Goal: Task Accomplishment & Management: Complete application form

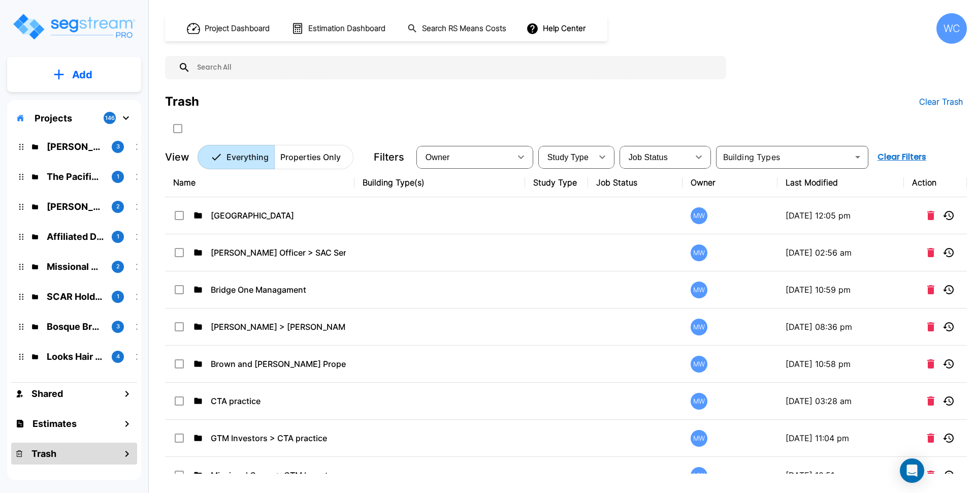
click at [971, 16] on div "Project Dashboard Estimation Dashboard Search RS Means Costs Help Center WC Tra…" at bounding box center [566, 246] width 818 height 493
click at [956, 29] on div "WC" at bounding box center [951, 28] width 30 height 30
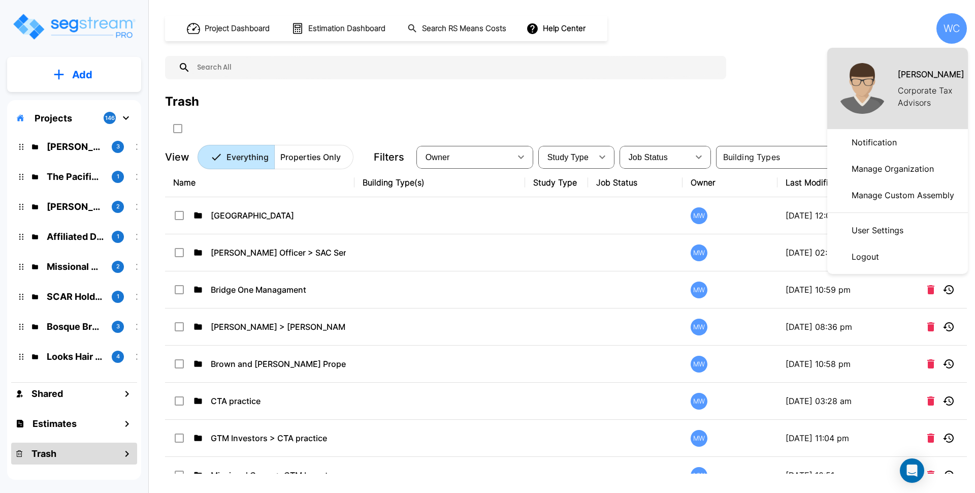
click at [748, 56] on div at bounding box center [487, 246] width 975 height 493
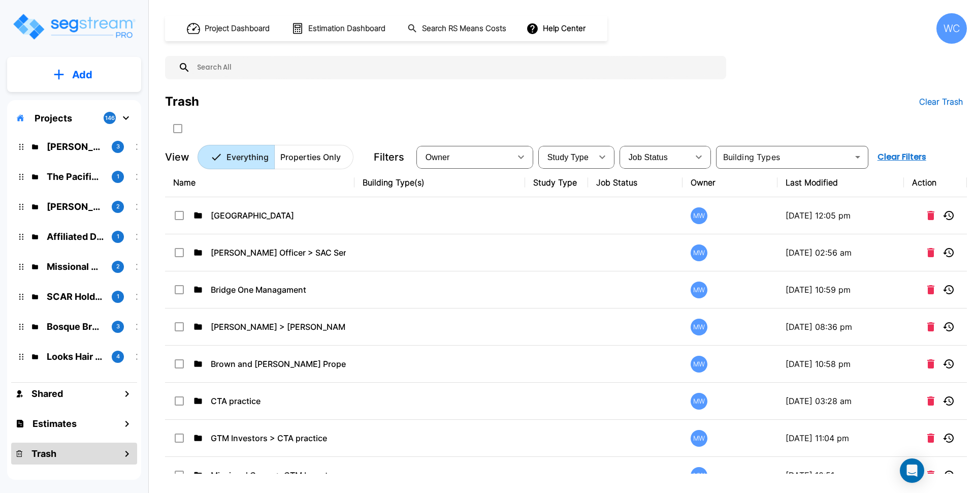
click at [810, 81] on div "Project Dashboard Estimation Dashboard Search RS Means Costs Help Center WC Tra…" at bounding box center [566, 91] width 802 height 156
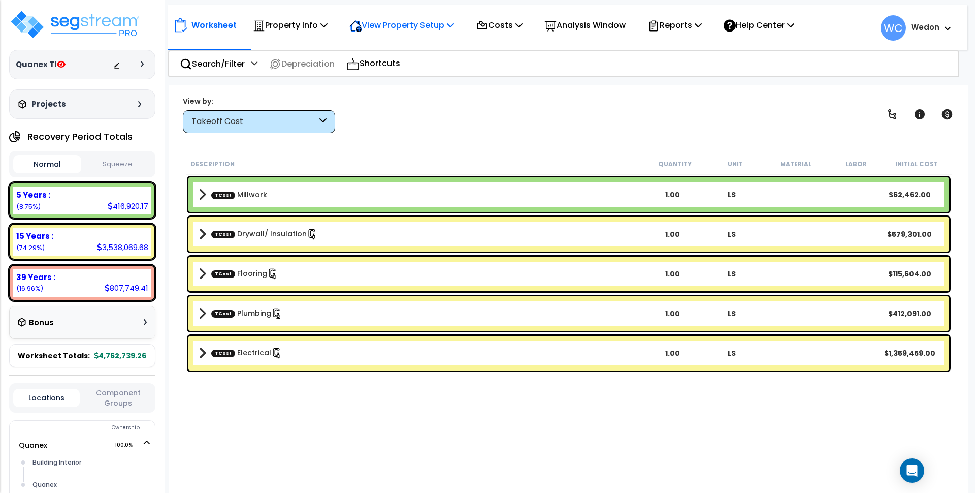
click at [385, 25] on p "View Property Setup" at bounding box center [401, 25] width 105 height 14
click at [379, 71] on link "View Questionnaire" at bounding box center [394, 69] width 101 height 20
click at [518, 22] on p "Costs" at bounding box center [499, 25] width 47 height 14
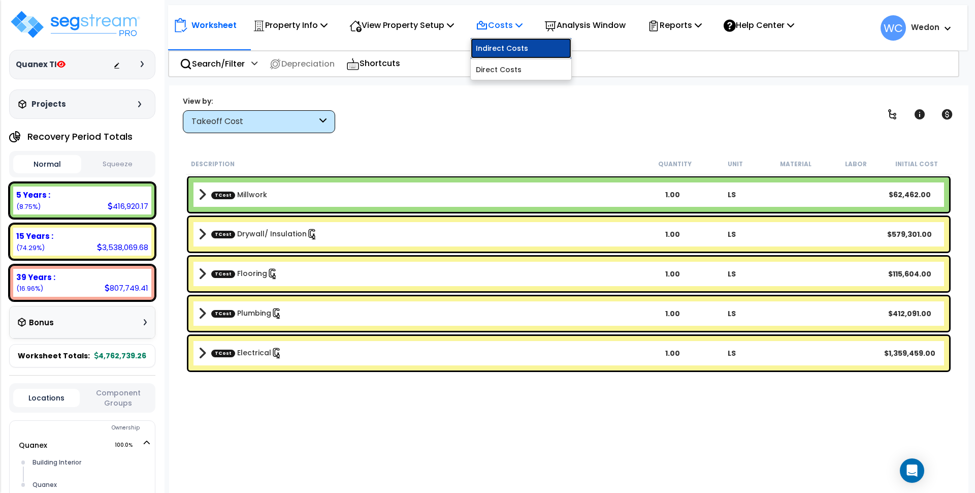
click at [506, 47] on link "Indirect Costs" at bounding box center [521, 48] width 101 height 20
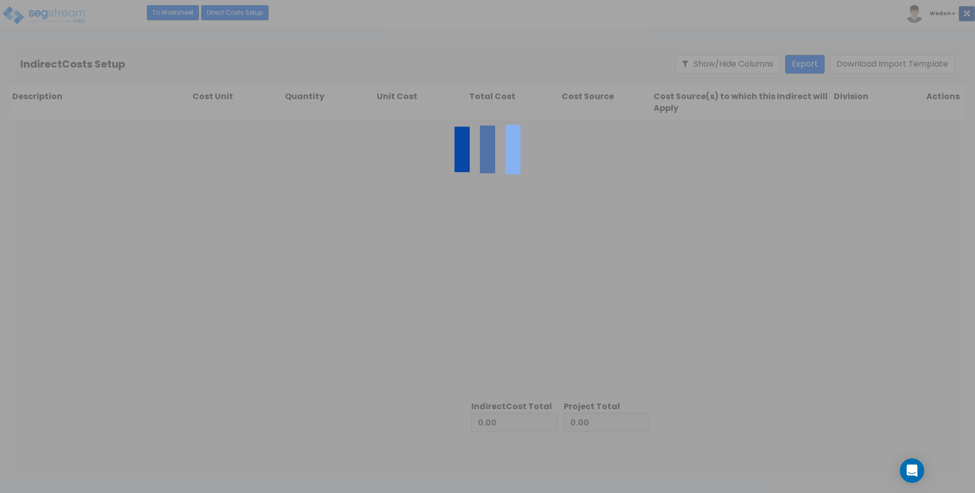
type input "3,967,254.16"
type input "795,485.10"
type input "4,762,739.26"
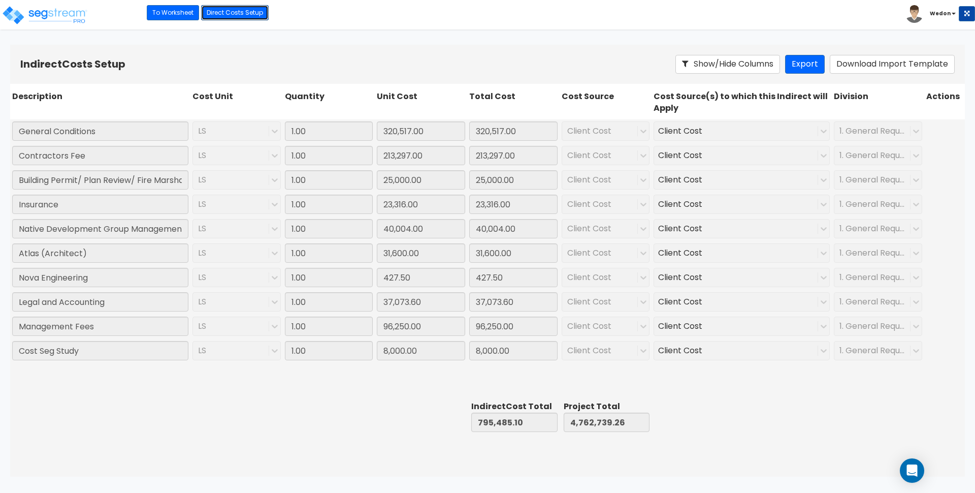
click at [223, 12] on link "Direct Costs Setup" at bounding box center [235, 12] width 68 height 15
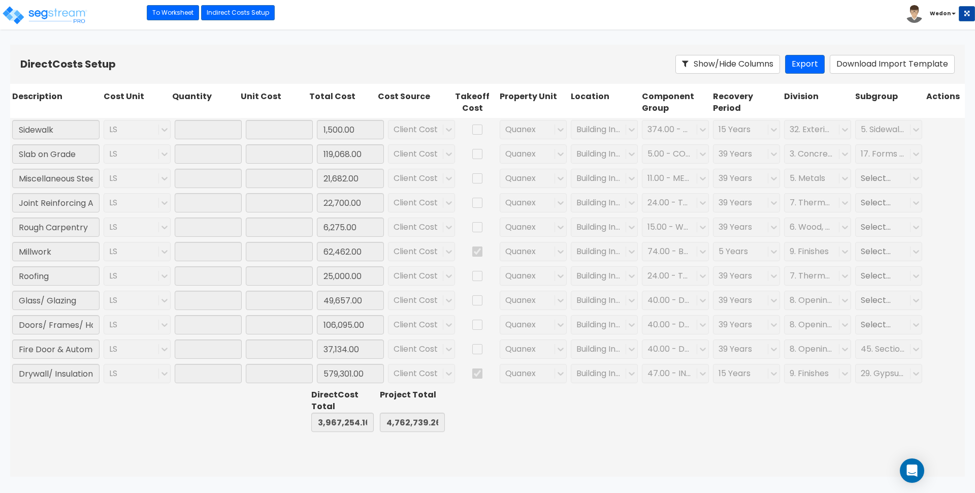
type input "1.00"
type input "1,500.00"
type input "1.00"
type input "119,068.00"
type input "1.00"
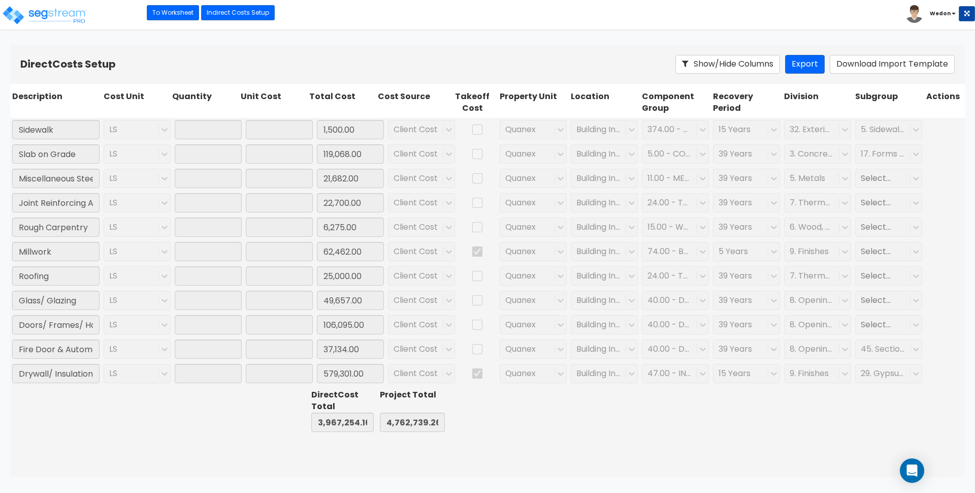
type input "21,682.00"
type input "1.00"
type input "22,700.00"
type input "1.00"
type input "6,275.00"
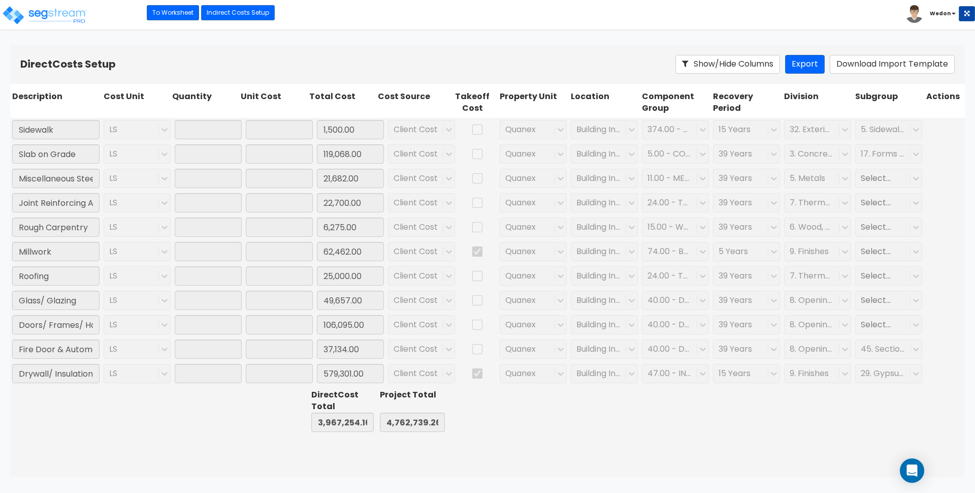
type input "1.00"
type input "62,462.00"
type input "1.00"
type input "25,000.00"
type input "1.00"
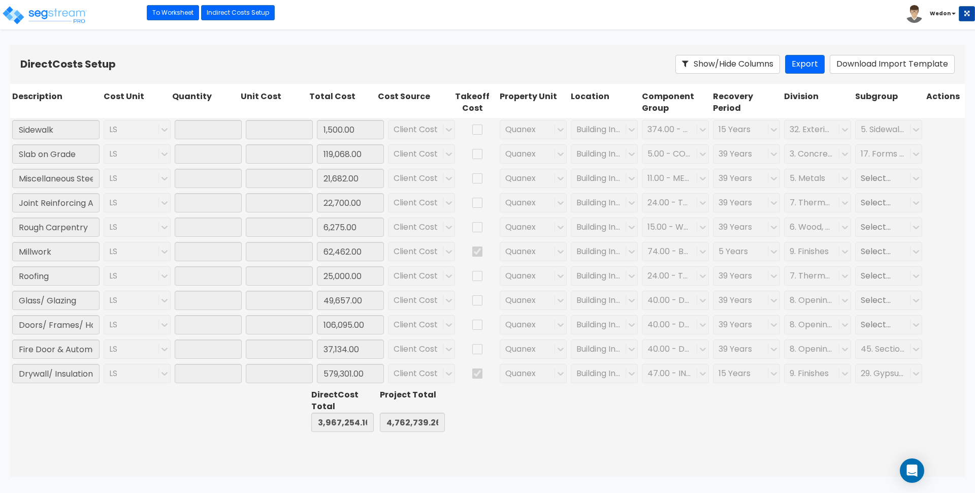
type input "49,657.00"
type input "1.00"
type input "106,095.00"
type input "1.00"
type input "37,134.00"
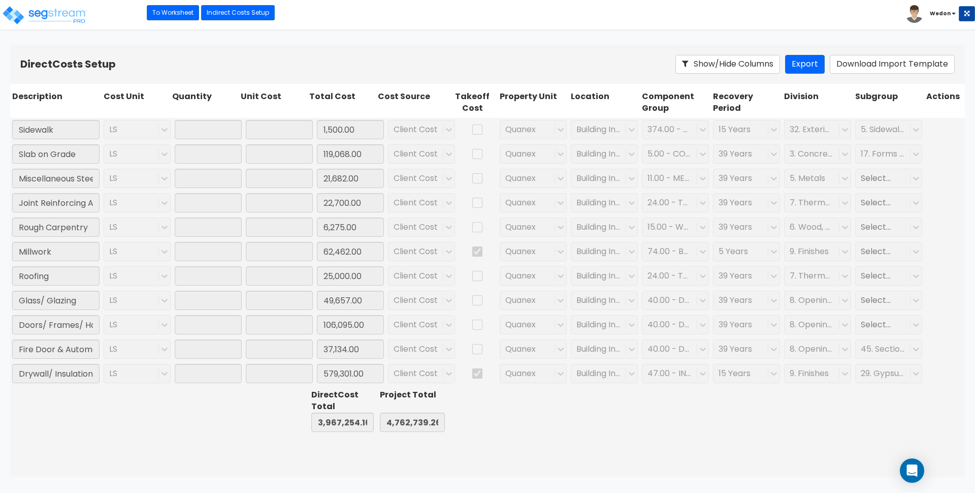
type input "1.00"
type input "579,301.00"
type input "1.00"
type input "127,957.00"
type input "1.00"
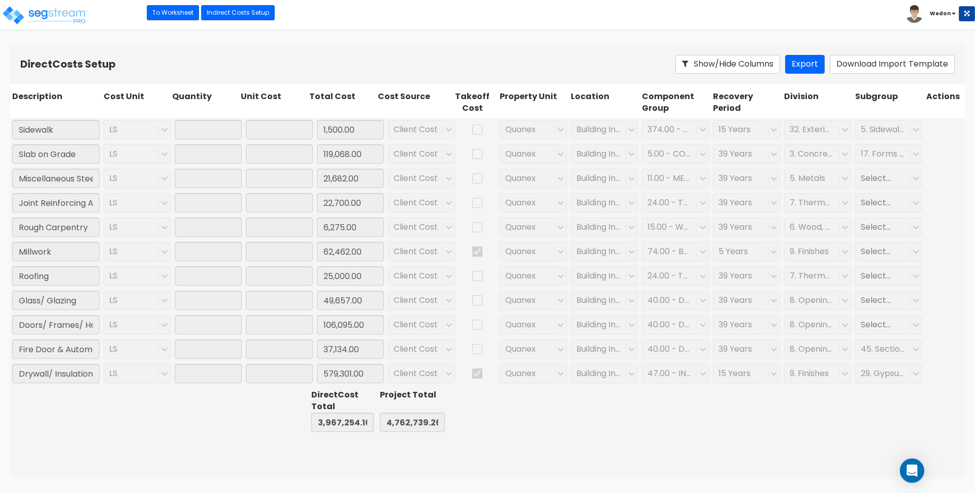
type input "115,604.00"
type input "1.00"
type input "29,999.00"
type input "1.00"
type input "48,866.00"
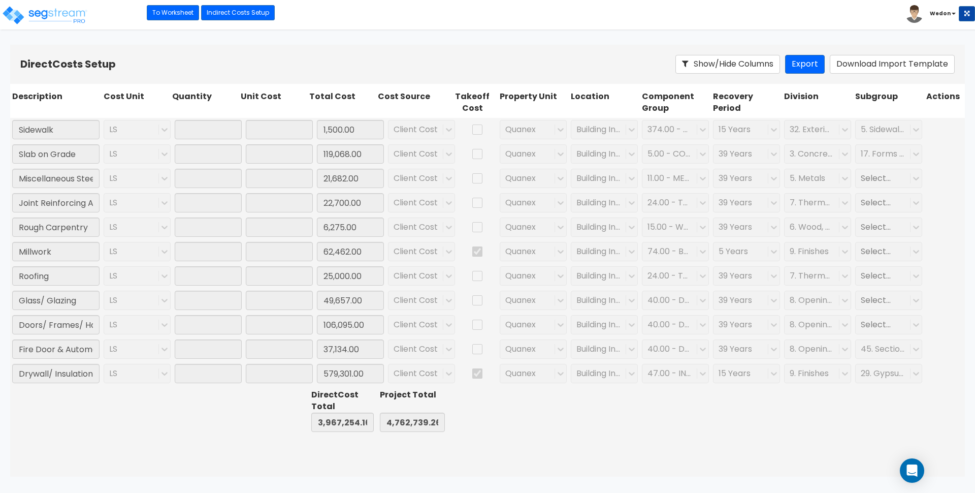
type input "1.00"
type input "9,053.00"
type input "1.00"
type input "4,000.00"
click at [724, 128] on div "15 Years" at bounding box center [746, 129] width 71 height 23
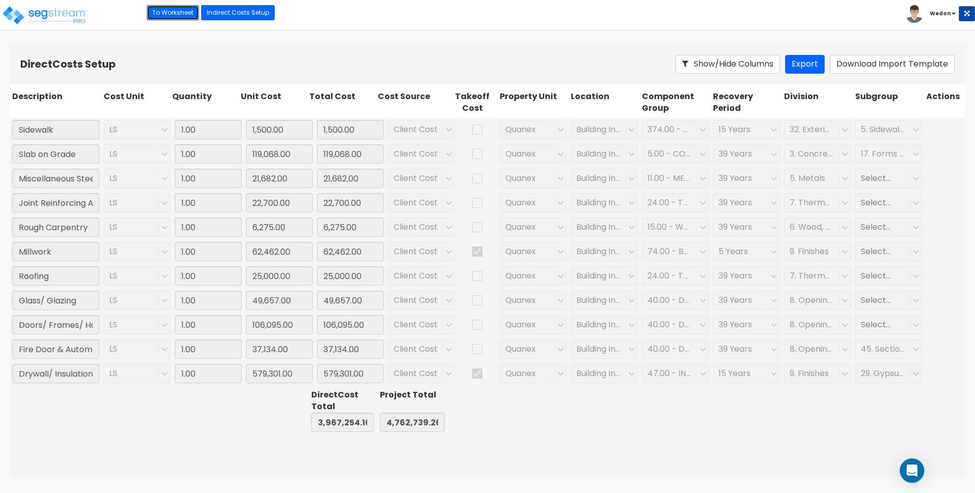
click at [173, 15] on link "To Worksheet" at bounding box center [173, 12] width 52 height 15
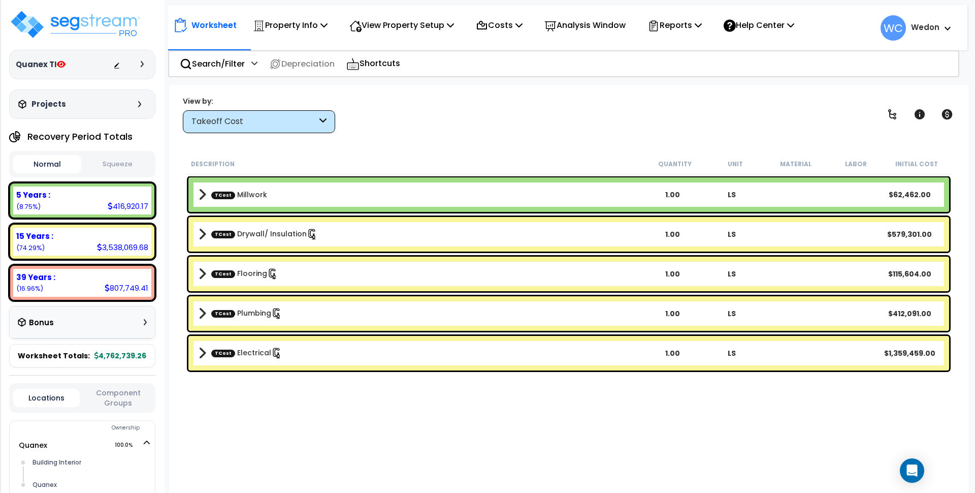
click at [285, 117] on div "Takeoff Cost" at bounding box center [253, 122] width 125 height 12
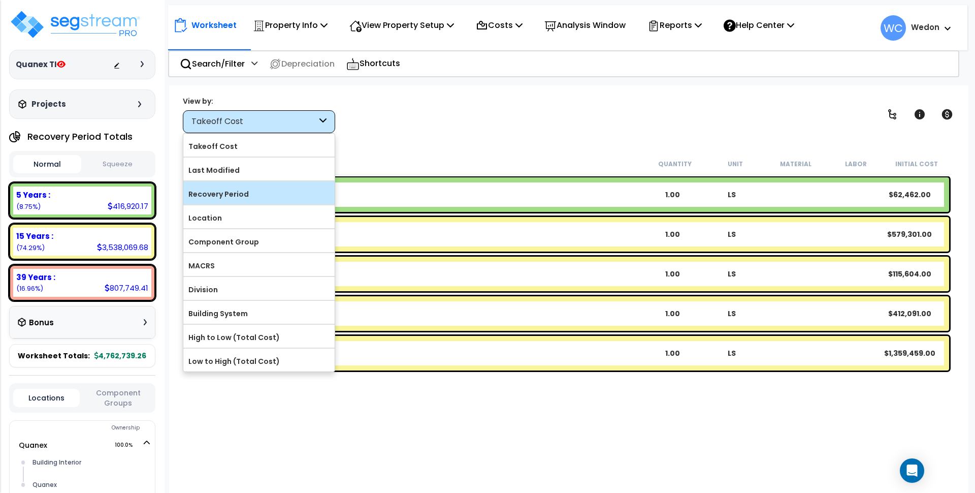
click at [273, 191] on label "Recovery Period" at bounding box center [258, 193] width 151 height 15
click at [0, 0] on input "Recovery Period" at bounding box center [0, 0] width 0 height 0
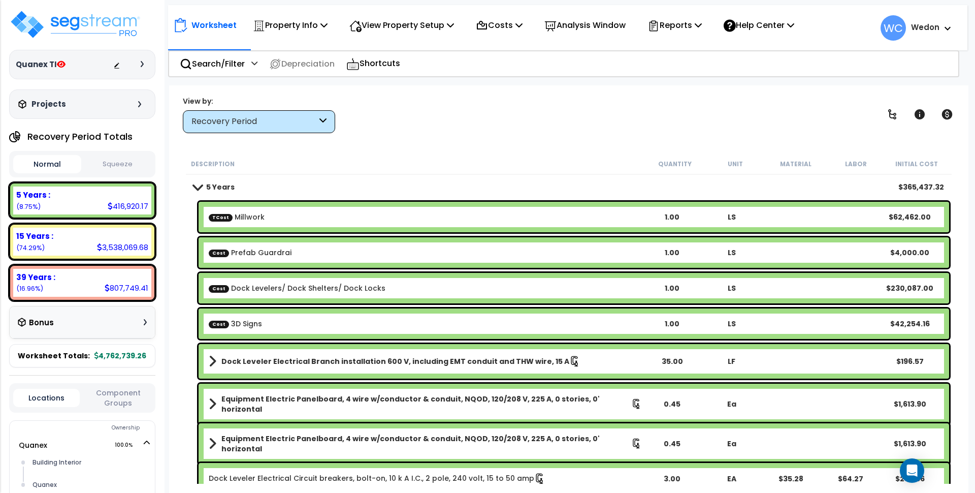
scroll to position [1, 0]
click at [215, 186] on b "5 Years" at bounding box center [220, 187] width 28 height 10
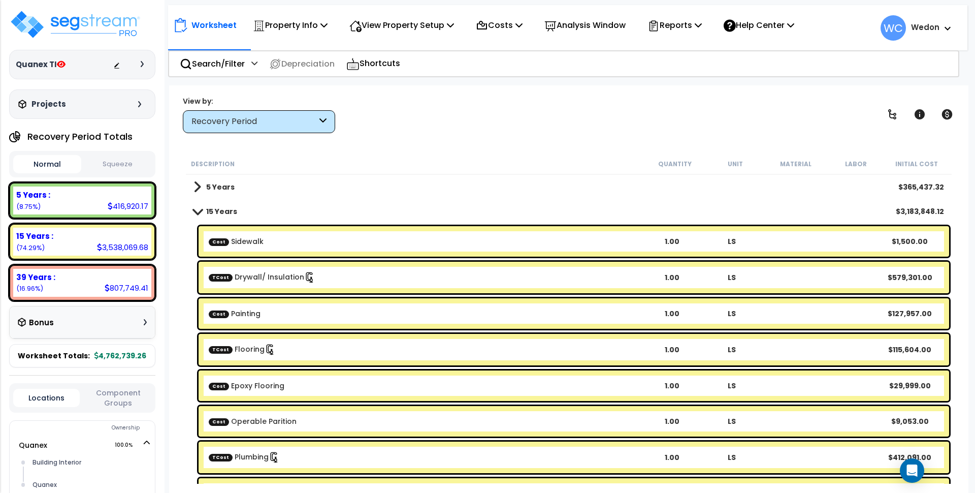
click at [217, 212] on b "15 Years" at bounding box center [221, 211] width 31 height 10
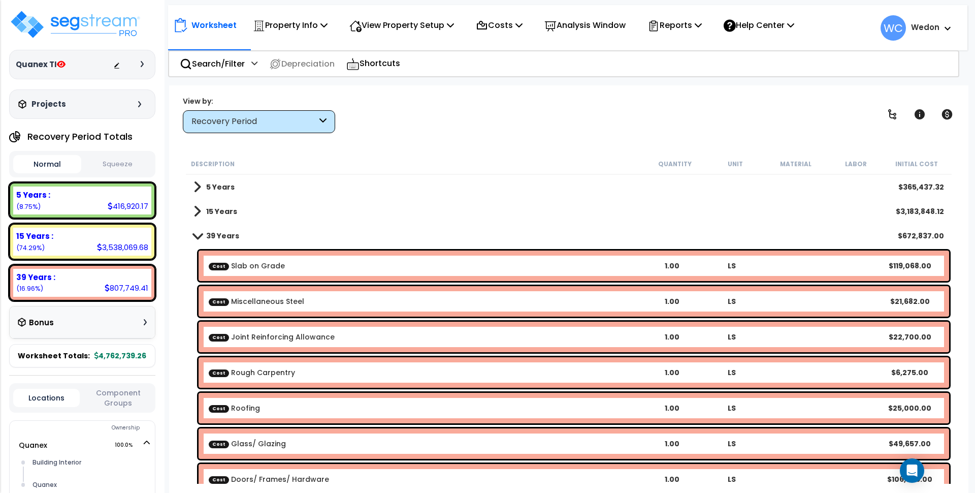
click at [235, 237] on b "39 Years" at bounding box center [222, 236] width 33 height 10
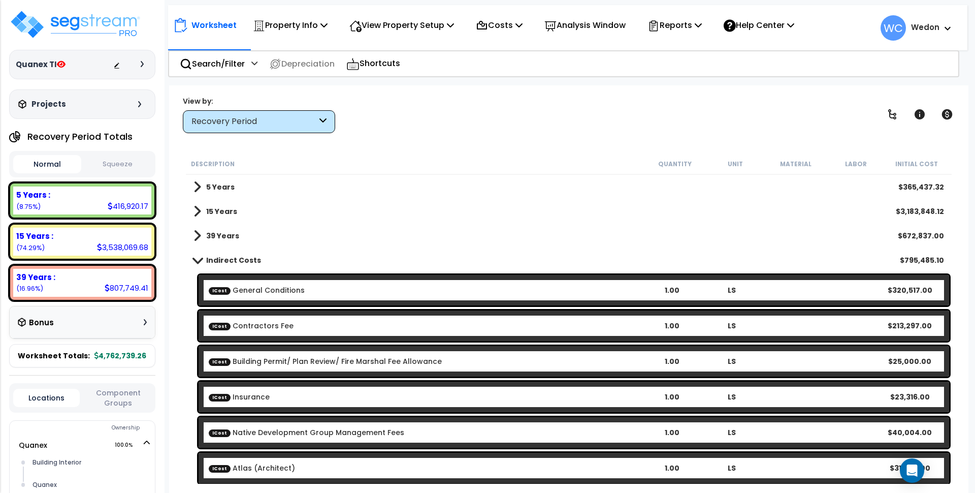
click at [230, 261] on b "Indirect Costs" at bounding box center [233, 260] width 55 height 10
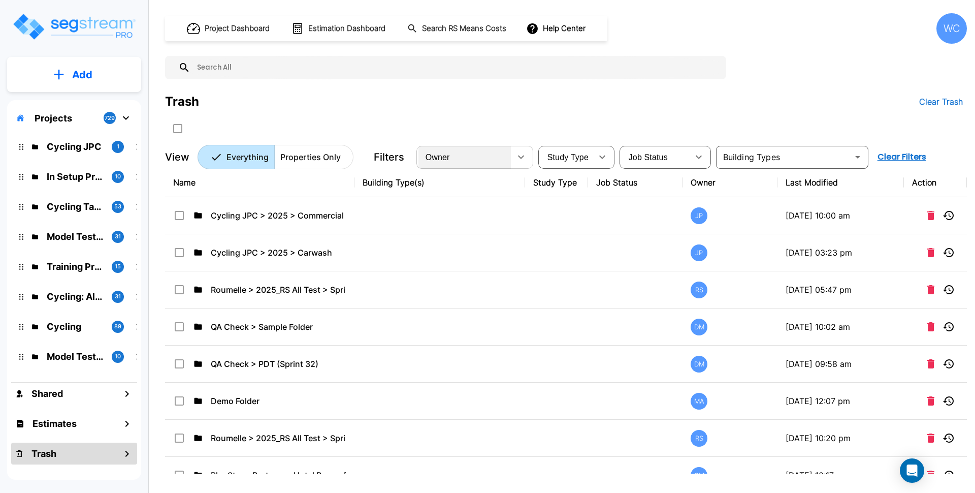
click at [492, 157] on div "Owner" at bounding box center [464, 157] width 92 height 28
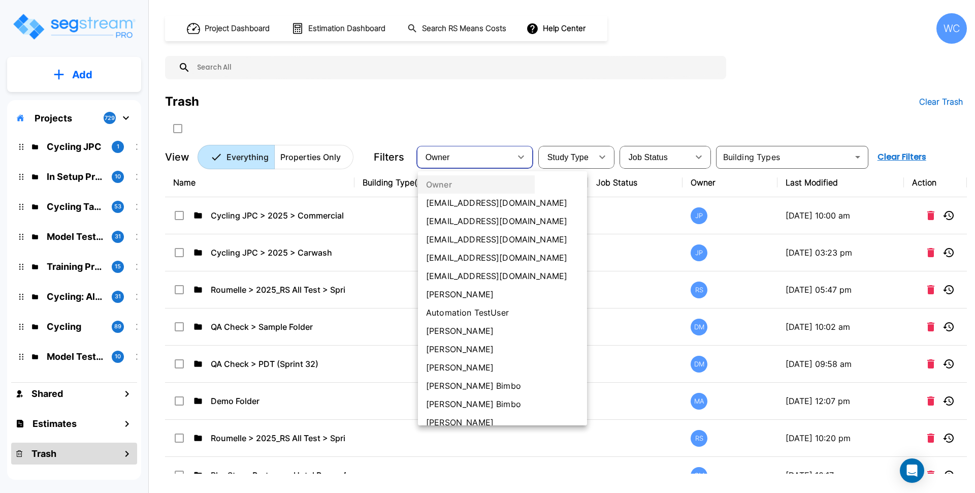
scroll to position [760, 0]
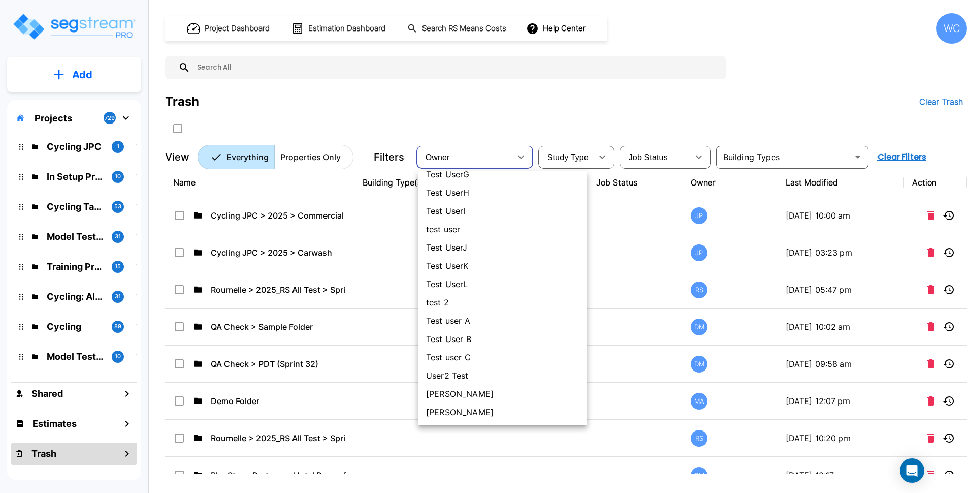
click at [478, 415] on li "[PERSON_NAME]" at bounding box center [502, 412] width 169 height 18
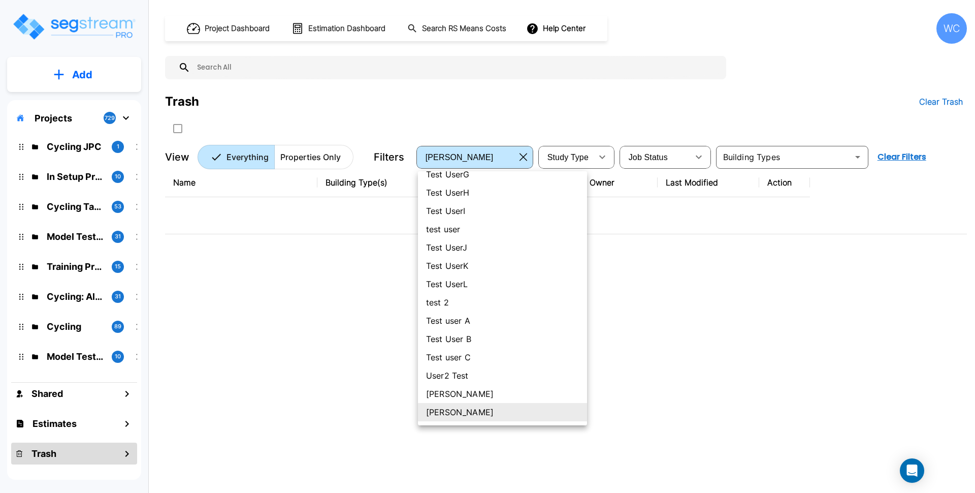
type input "78"
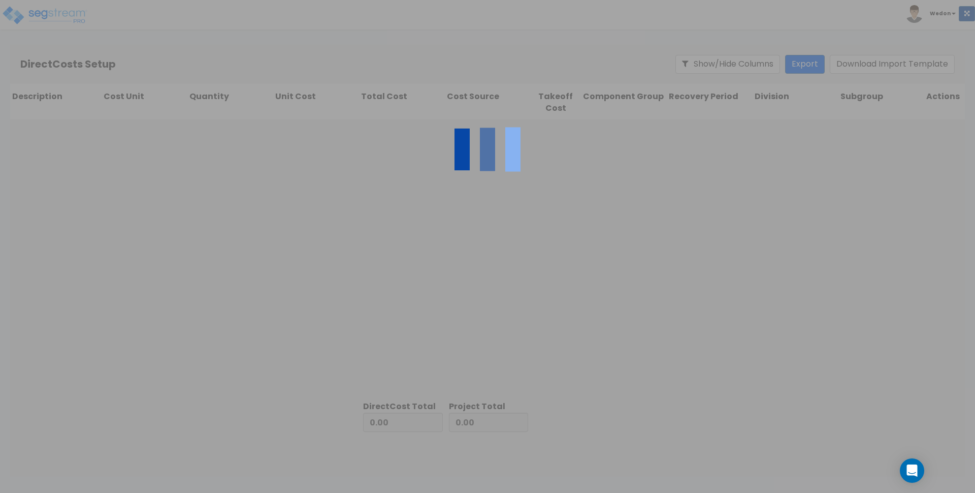
type input "795,485.10"
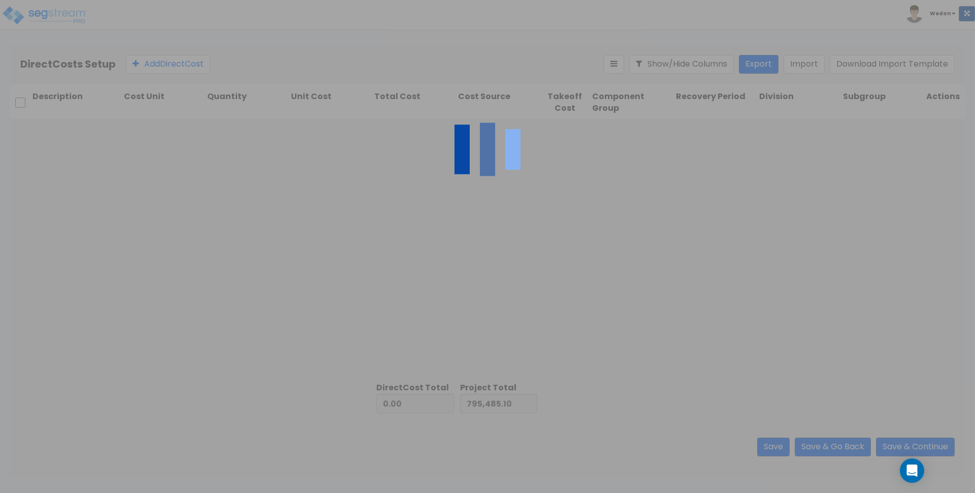
type input "3,967,254.16"
type input "4,762,739.26"
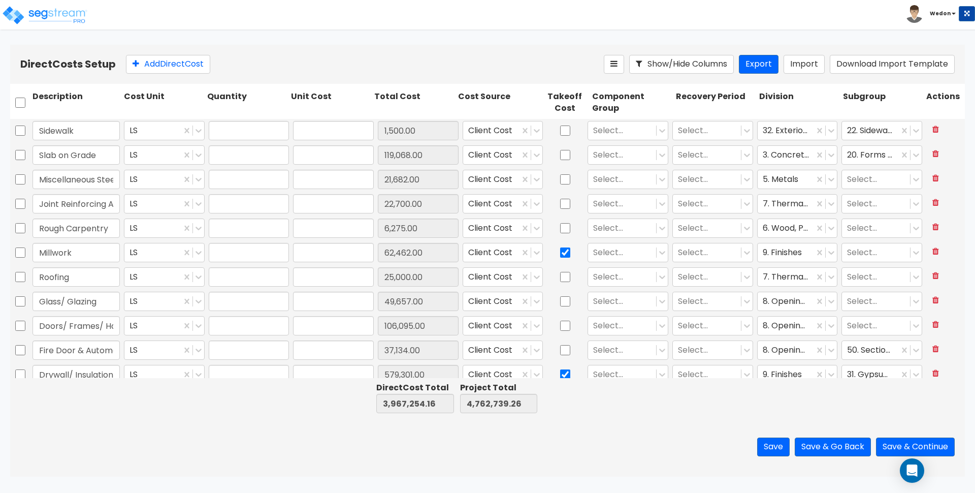
type input "1.00"
type input "1,500.00"
type input "1.00"
type input "119,068.00"
type input "1.00"
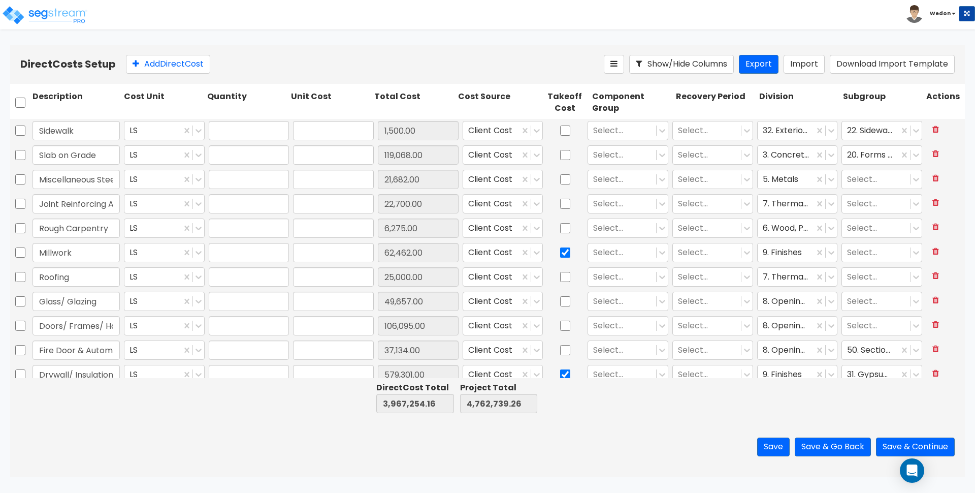
type input "21,682.00"
type input "1.00"
type input "22,700.00"
type input "1.00"
type input "6,275.00"
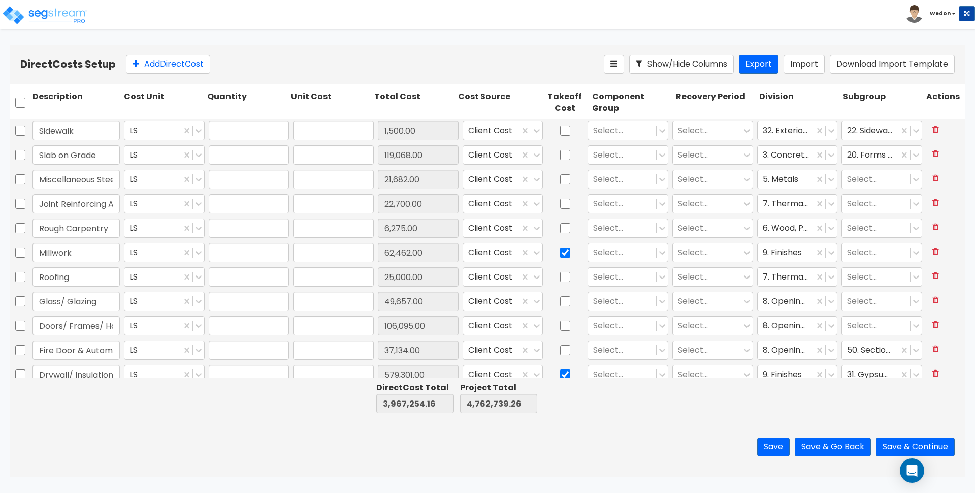
type input "1.00"
type input "62,462.00"
type input "1.00"
type input "25,000.00"
type input "1.00"
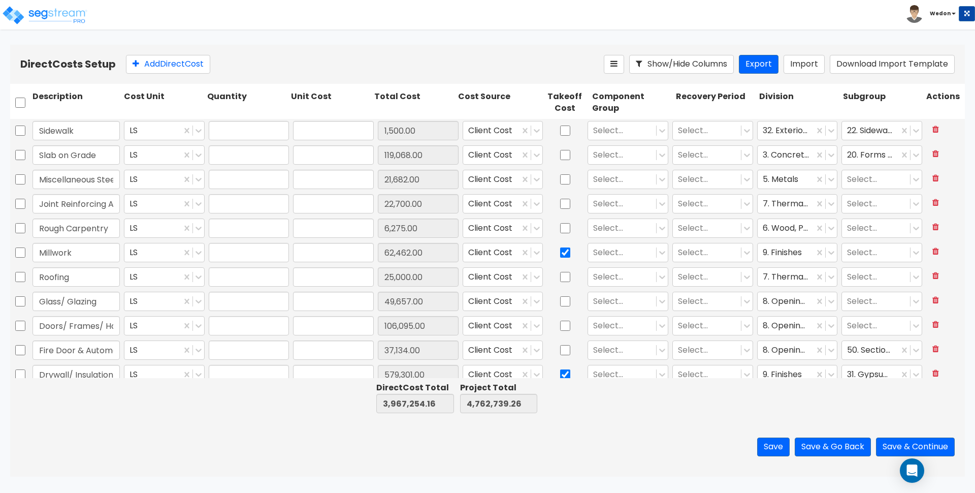
type input "49,657.00"
type input "1.00"
type input "106,095.00"
type input "1.00"
type input "37,134.00"
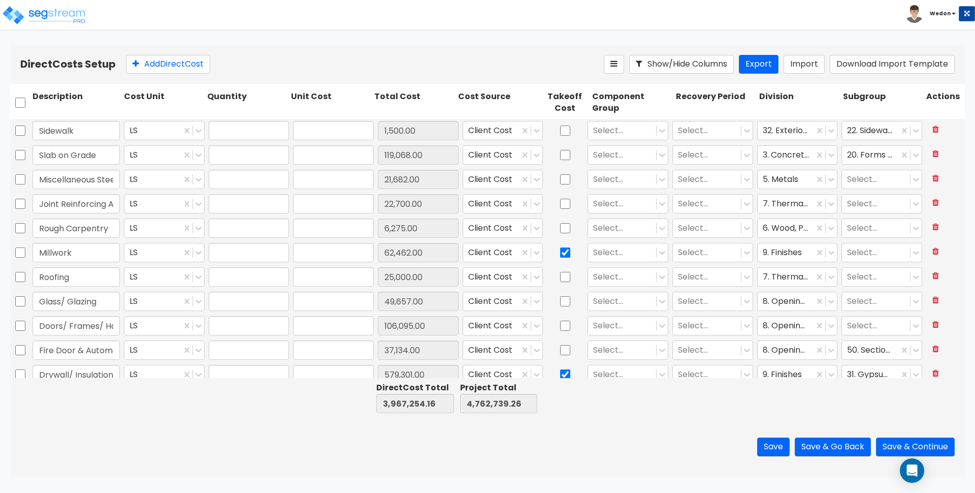
type input "1.00"
type input "579,301.00"
type input "1.00"
type input "127,957.00"
type input "1.00"
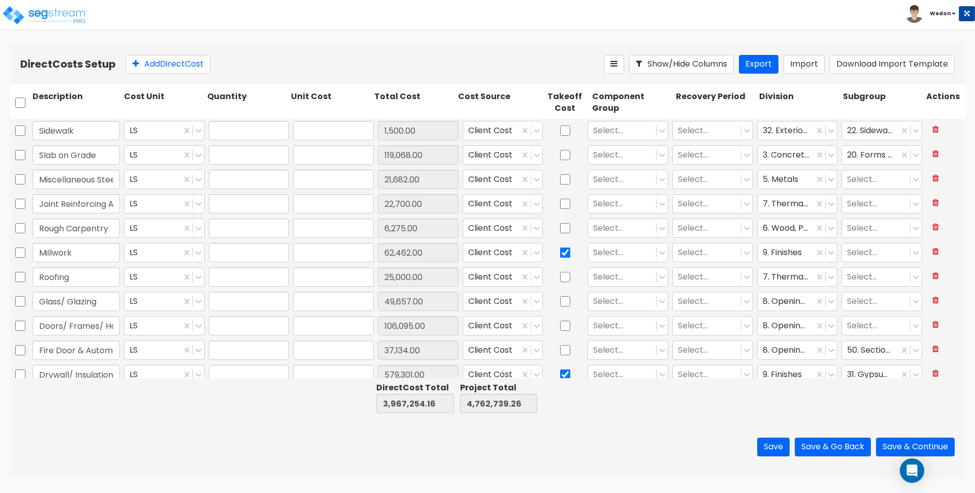
type input "115,604.00"
type input "1.00"
type input "29,999.00"
type input "1.00"
type input "48,866.00"
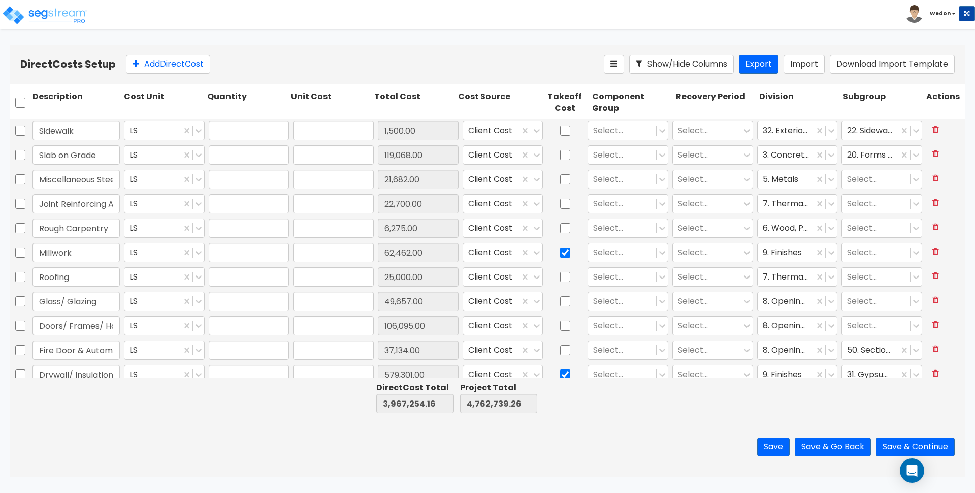
type input "1.00"
type input "9,053.00"
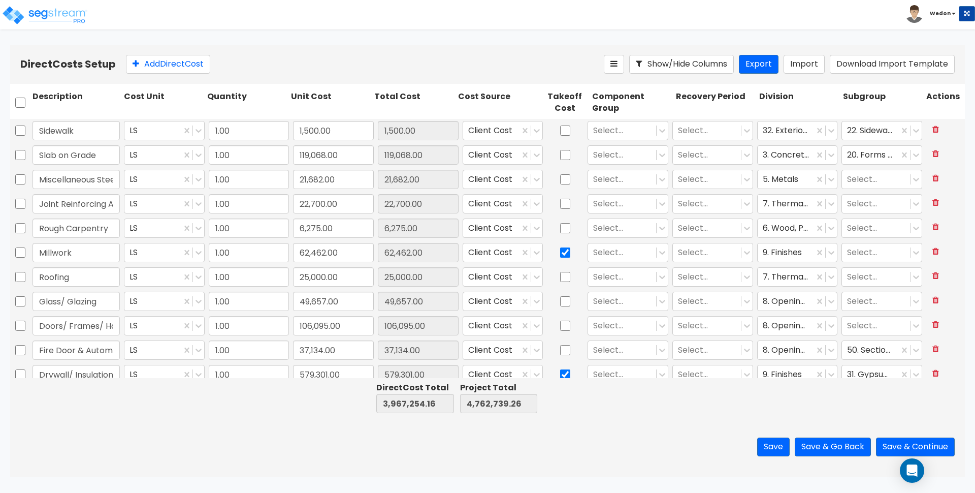
click at [421, 41] on html "Toggle navigation To Worksheet Indirect Costs Setup Direct Costs Setup Wedon x" at bounding box center [487, 238] width 975 height 476
click at [842, 451] on button "Save & Go Back" at bounding box center [833, 446] width 76 height 19
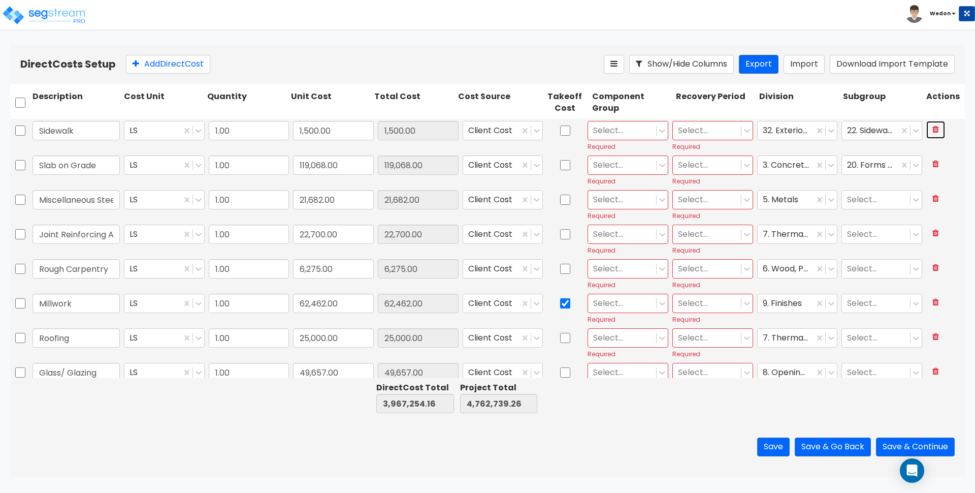
click at [932, 128] on icon at bounding box center [935, 129] width 7 height 8
type input "3,846,686.16"
type input "4,642,171.26"
type input "Slab on Grade"
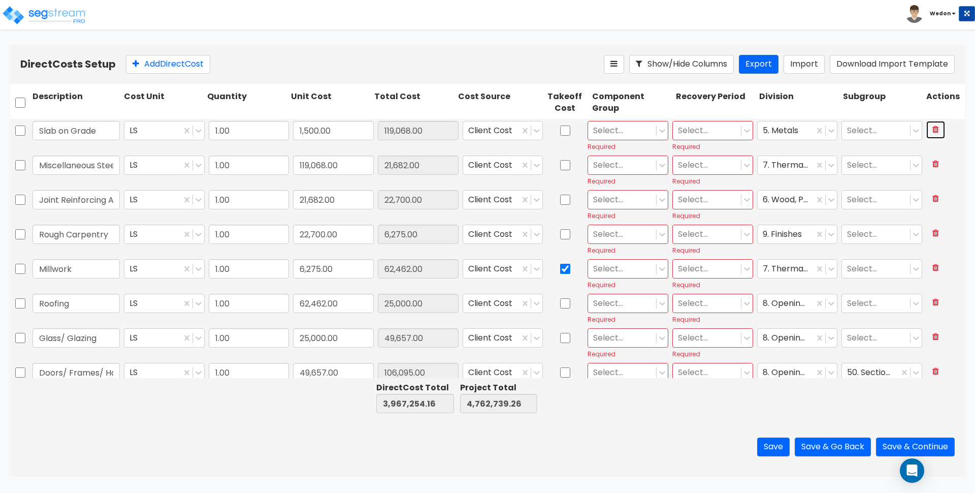
type input "119,068.00"
type input "Miscellaneous Steel"
type input "21,682.00"
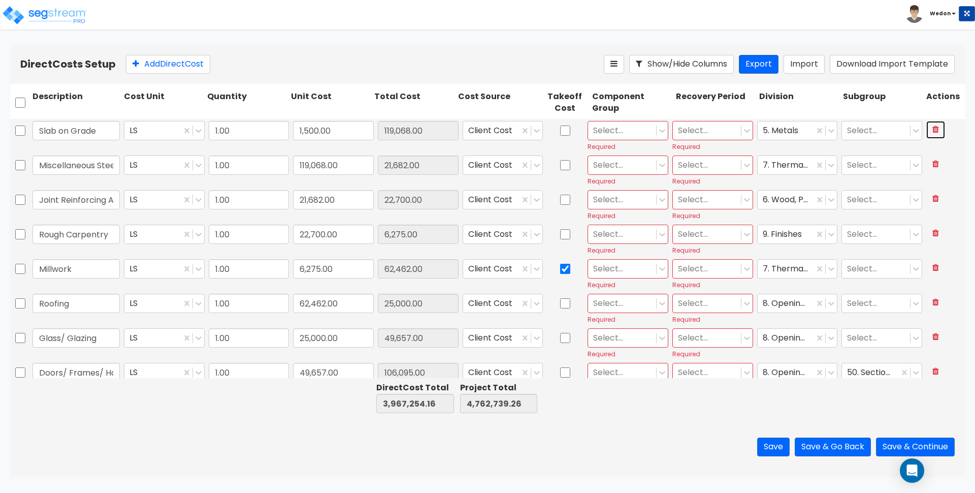
type input "Joint Reinforcing Allowance"
type input "22,700.00"
type input "Rough Carpentry"
type input "6,275.00"
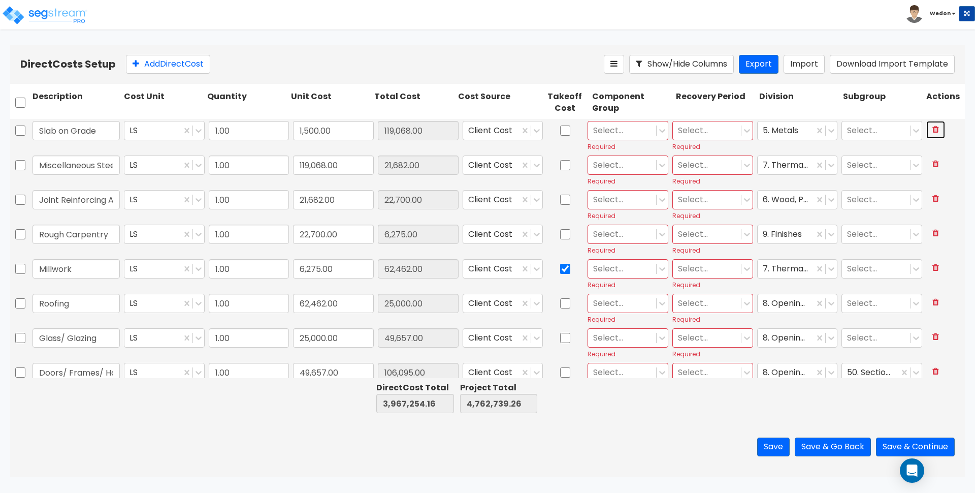
type input "6,275.00"
type input "Millwork"
type input "62,462.00"
checkbox input "true"
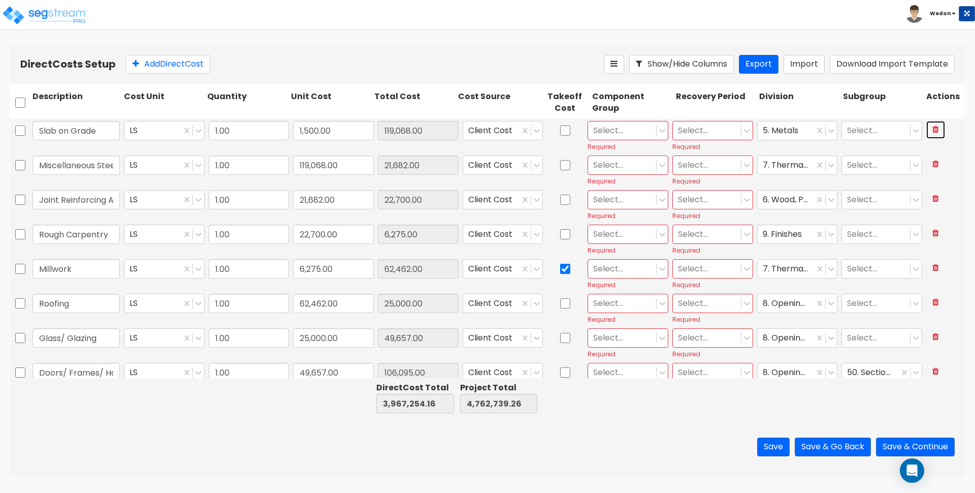
type input "Roofing"
type input "25,000.00"
checkbox input "false"
type input "Glass/ Glazing"
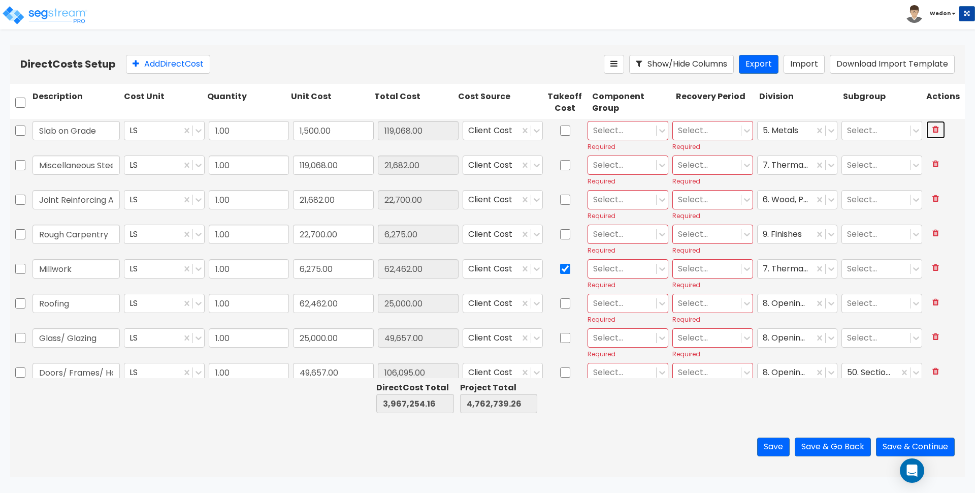
type input "49,657.00"
type input "Doors/ Frames/ Hardware"
type input "106,095.00"
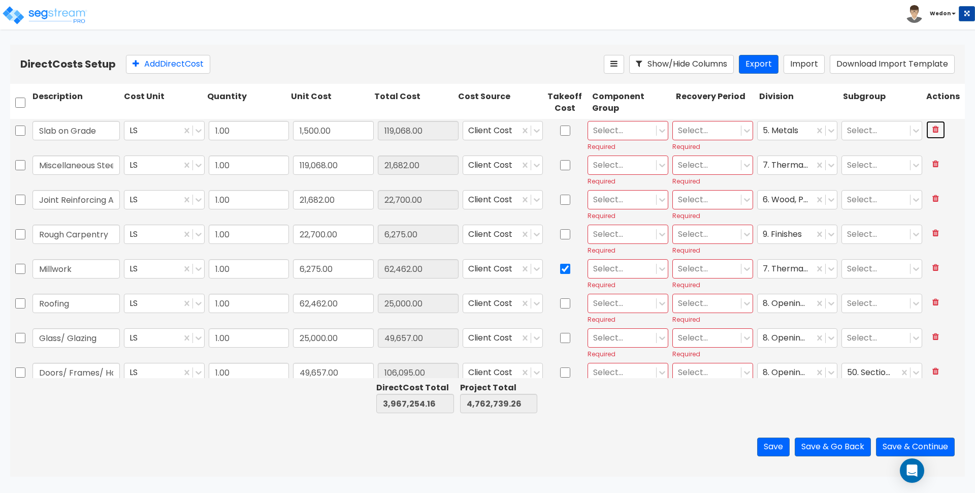
type input "Fire Door & Automatic Rolling Door"
type input "37,134.00"
type input "Drywall/ Insulation"
type input "579,301.00"
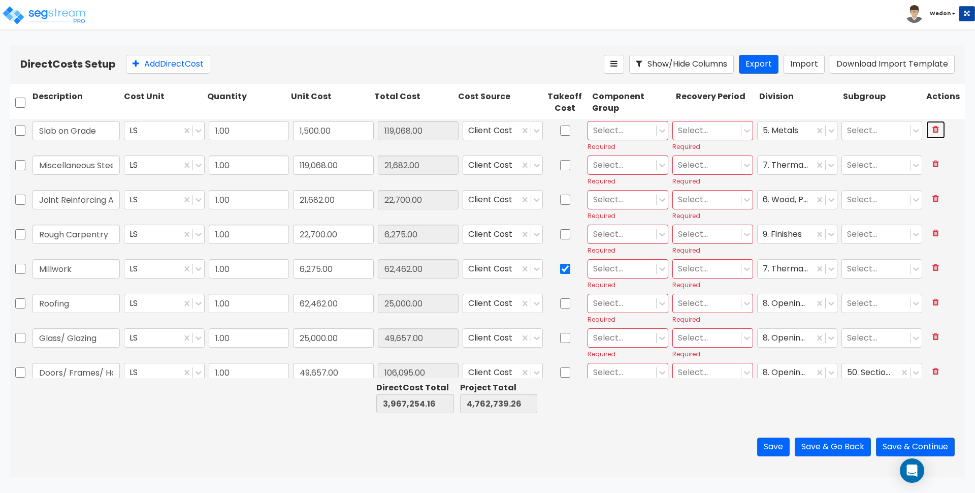
type input "579,301.00"
checkbox input "true"
type input "Painting"
type input "127,957.00"
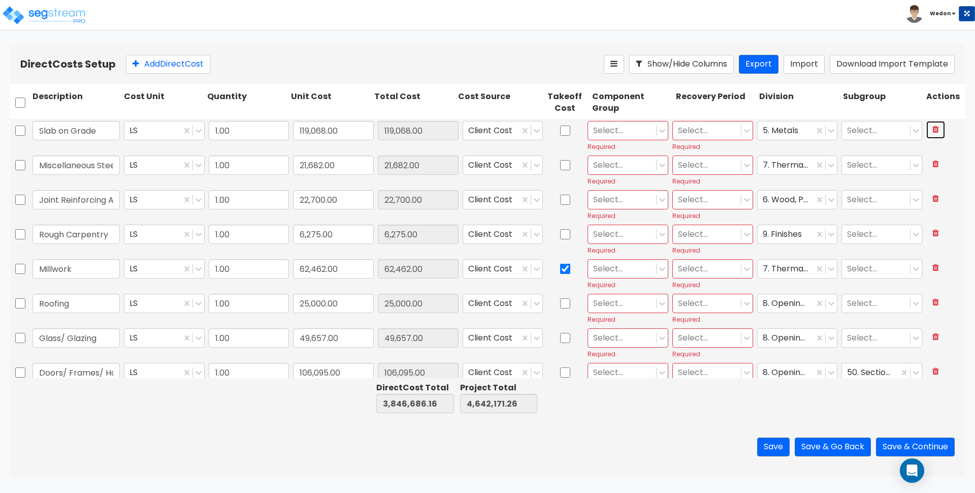
checkbox input "false"
type input "Flooring"
type input "115,604.00"
checkbox input "true"
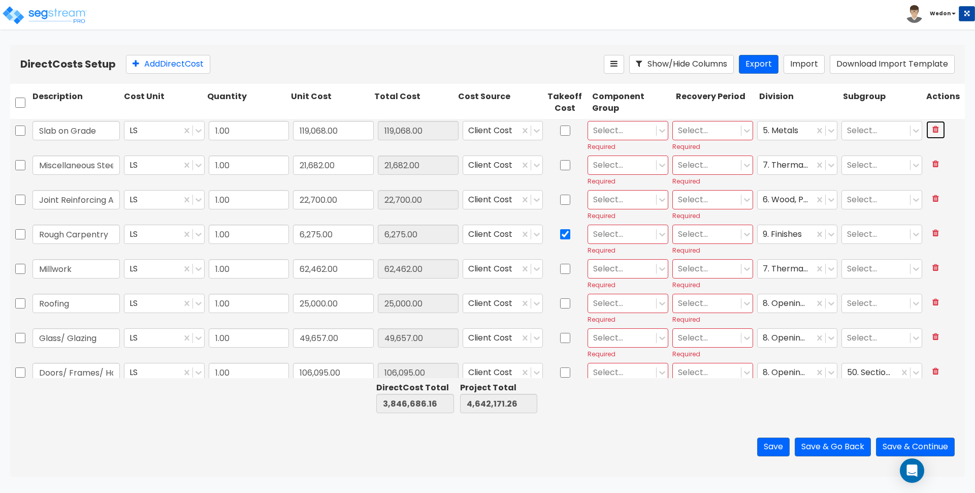
type input "Miscellaneous Steel"
type input "21,682.00"
type input "Joint Reinforcing Allowance"
type input "22,700.00"
type input "Rough Carpentry"
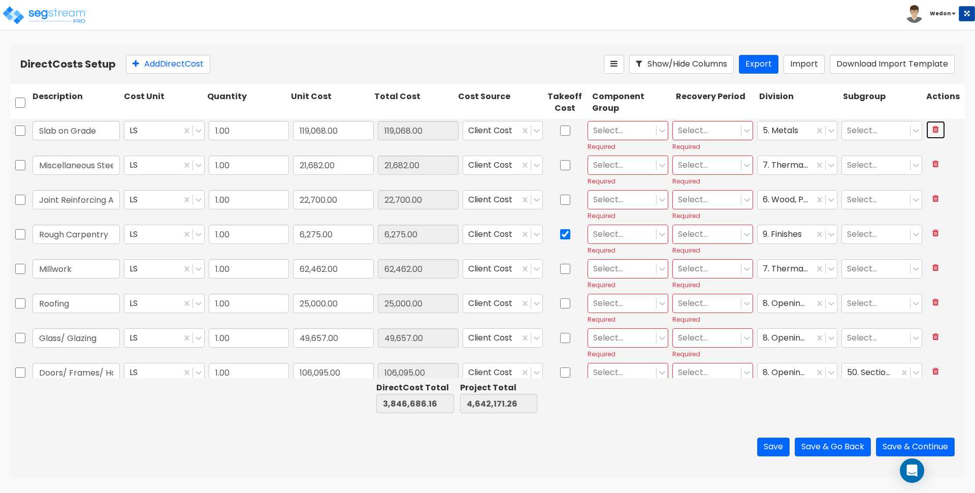
type input "6,275.00"
type input "Millwork"
type input "62,462.00"
checkbox input "true"
type input "Roofing"
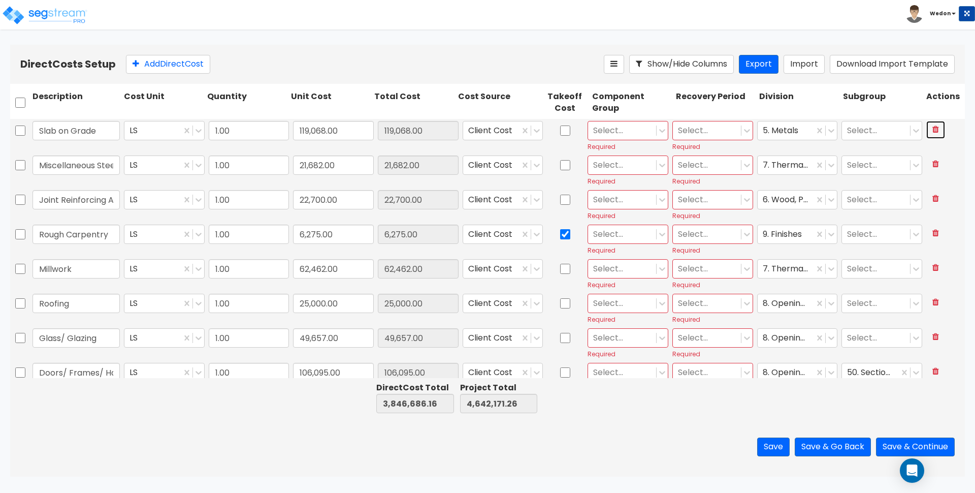
type input "25,000.00"
checkbox input "false"
type input "Glass/ Glazing"
type input "49,657.00"
type input "Doors/ Frames/ Hardware"
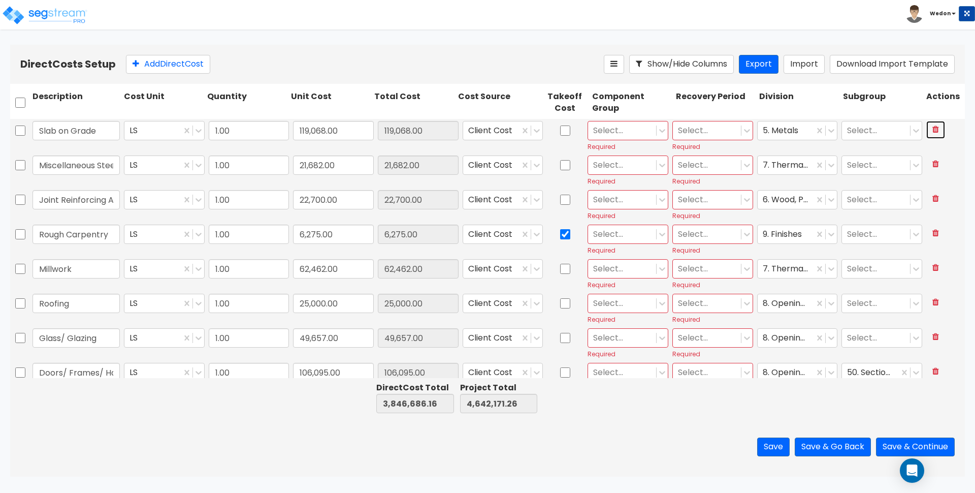
type input "106,095.00"
type input "Fire Door & Automatic Rolling Door"
type input "37,134.00"
type input "Drywall/ Insulation"
type input "579,301.00"
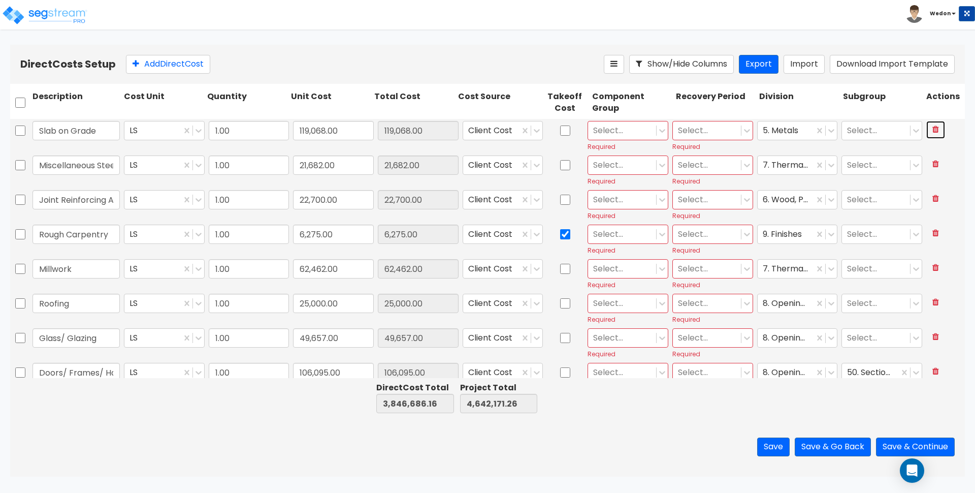
checkbox input "true"
type input "Painting"
type input "127,957.00"
checkbox input "false"
type input "Flooring"
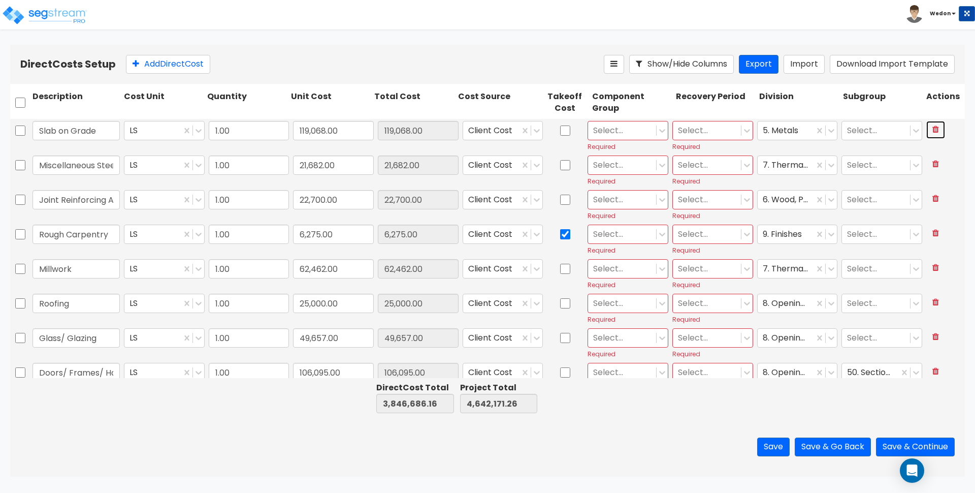
type input "115,604.00"
checkbox input "true"
type input "Epoxy Flooring"
type input "29,999.00"
checkbox input "false"
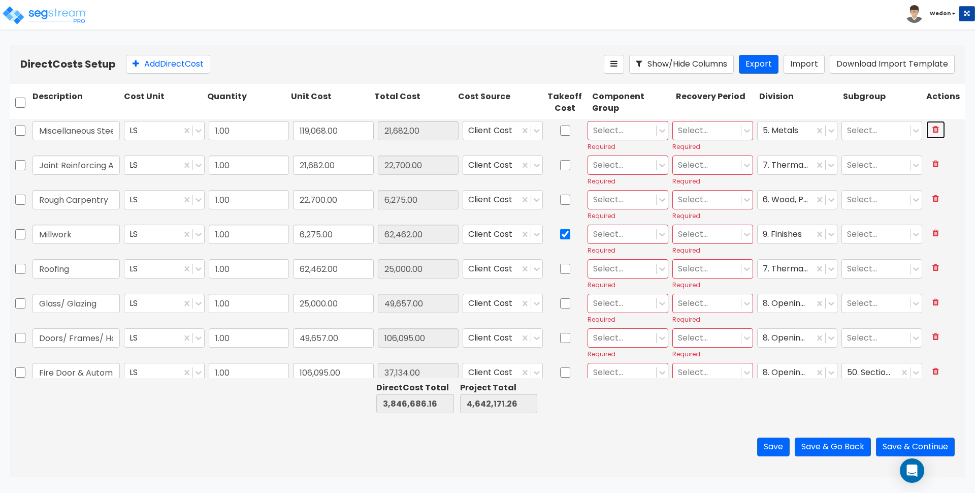
type input "21,682.00"
type input "22,700.00"
type input "6,275.00"
type input "62,462.00"
type input "25,000.00"
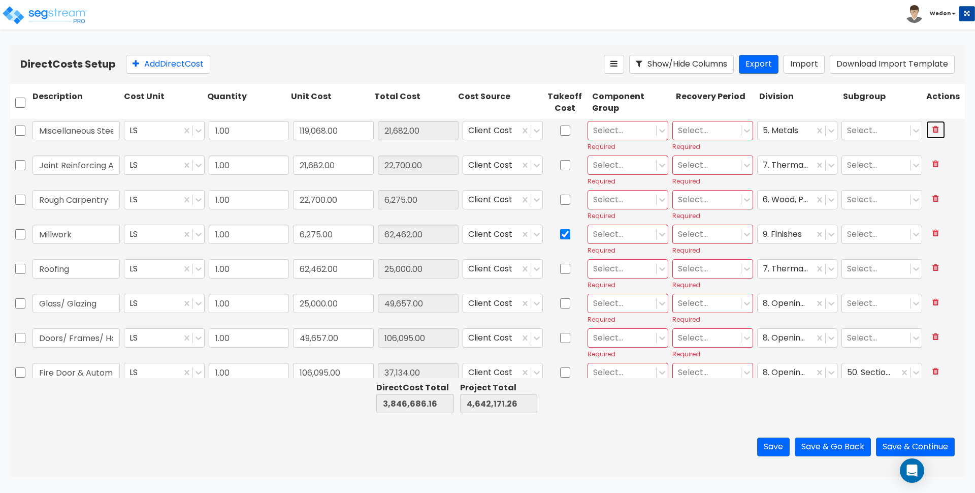
type input "49,657.00"
type input "106,095.00"
type input "37,134.00"
type input "579,301.00"
type input "127,957.00"
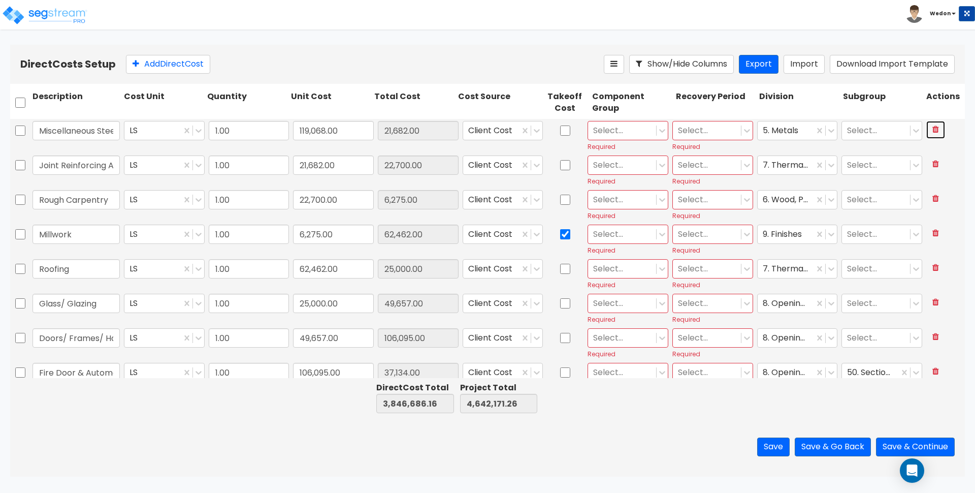
type input "115,604.00"
type input "29,999.00"
click at [932, 128] on icon at bounding box center [935, 129] width 7 height 8
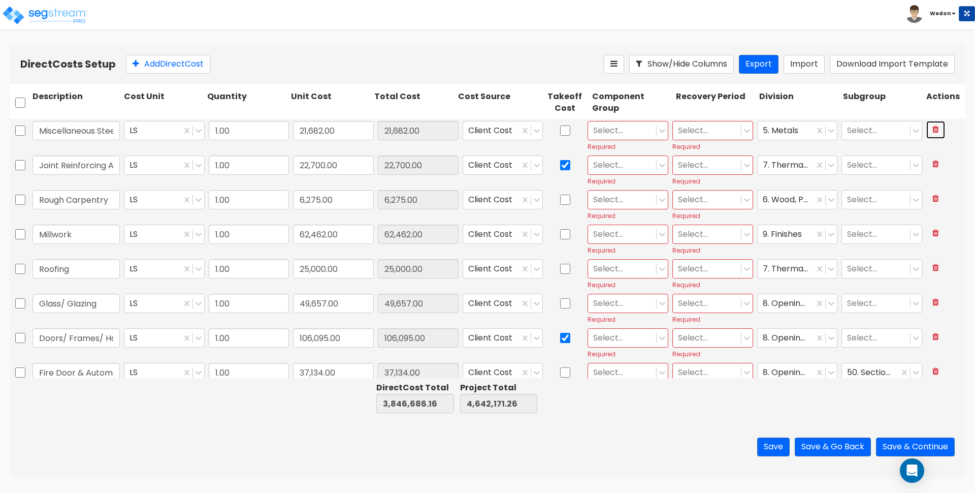
click at [932, 128] on icon at bounding box center [935, 129] width 7 height 8
type input "3,658,910.16"
type input "4,454,395.26"
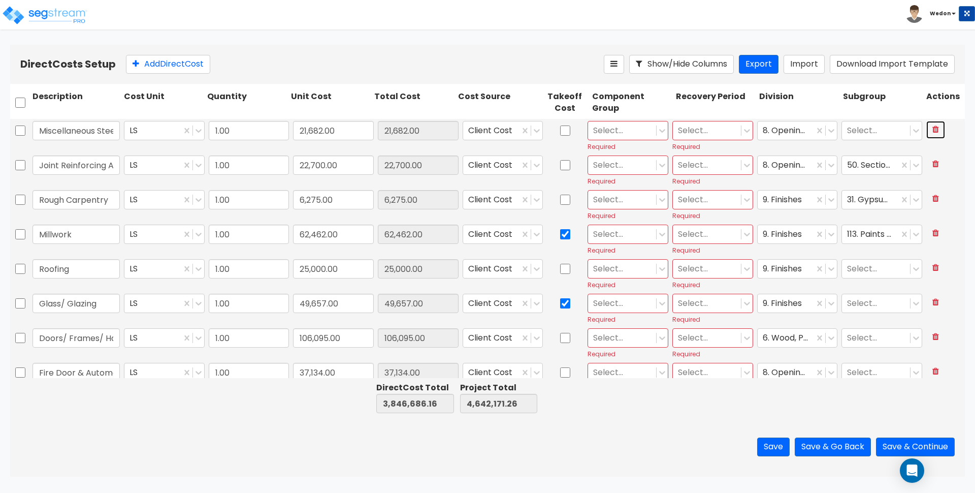
type input "Glass/ Glazing"
type input "25,000.00"
type input "49,657.00"
checkbox input "false"
type input "Doors/ Frames/ Hardware"
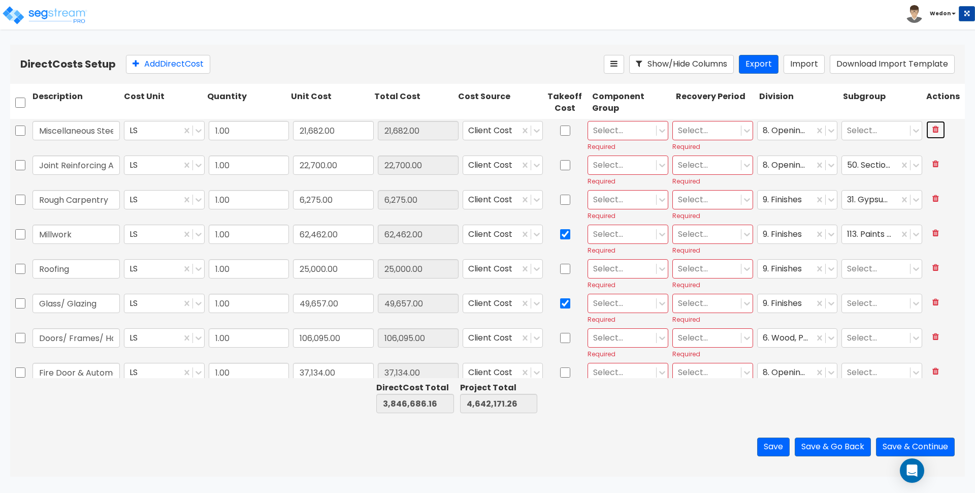
type input "49,657.00"
type input "106,095.00"
checkbox input "false"
type input "Fire Door & Automatic Rolling Door"
type input "106,095.00"
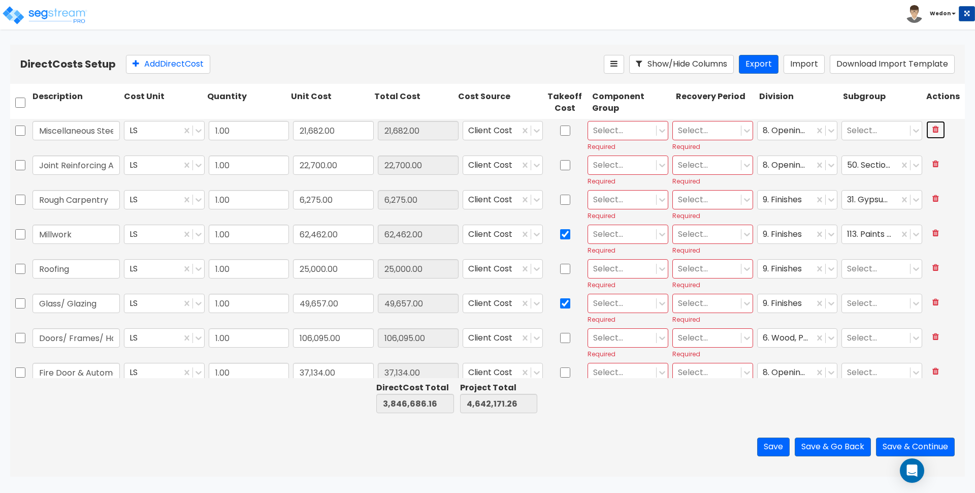
type input "37,134.00"
checkbox input "false"
type input "Drywall/ Insulation"
type input "37,134.00"
type input "579,301.00"
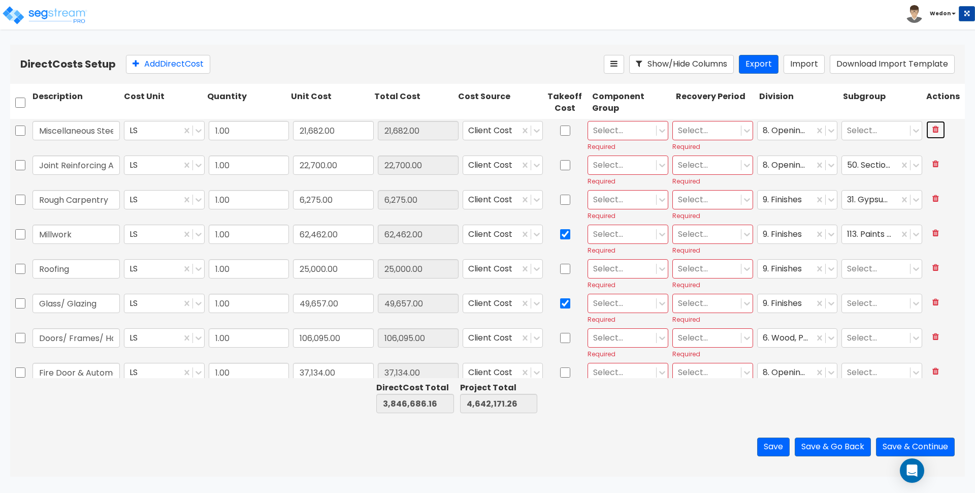
checkbox input "true"
type input "Painting"
type input "579,301.00"
type input "127,957.00"
checkbox input "false"
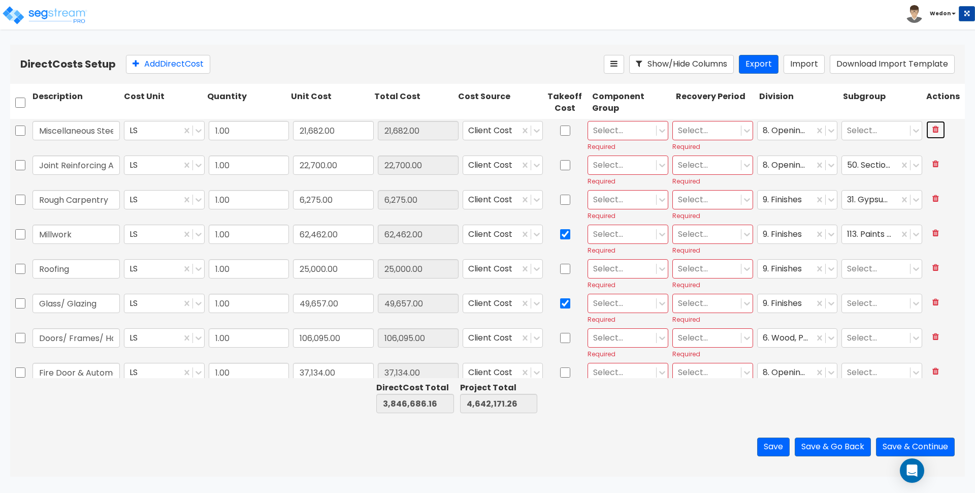
type input "Flooring"
type input "127,957.00"
type input "115,604.00"
checkbox input "true"
type input "Epoxy Flooring"
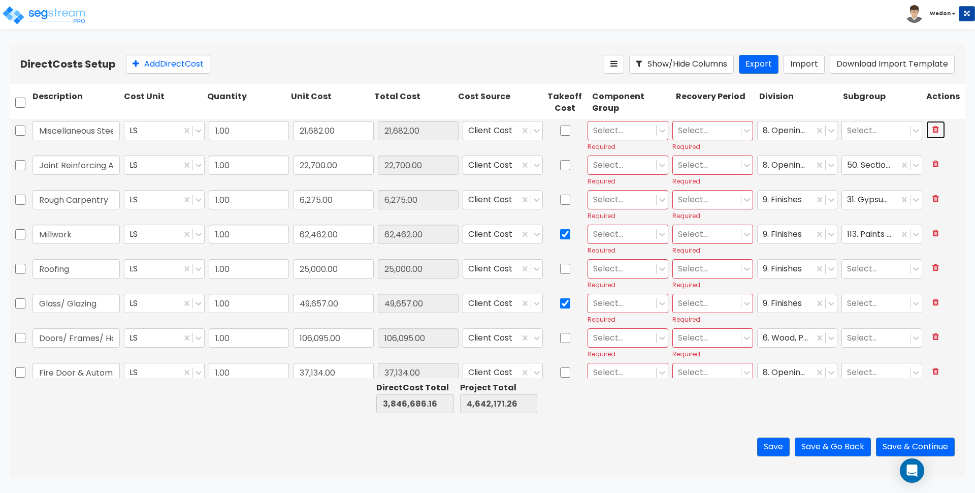
type input "115,604.00"
type input "29,999.00"
checkbox input "false"
click at [932, 128] on icon at bounding box center [935, 129] width 7 height 8
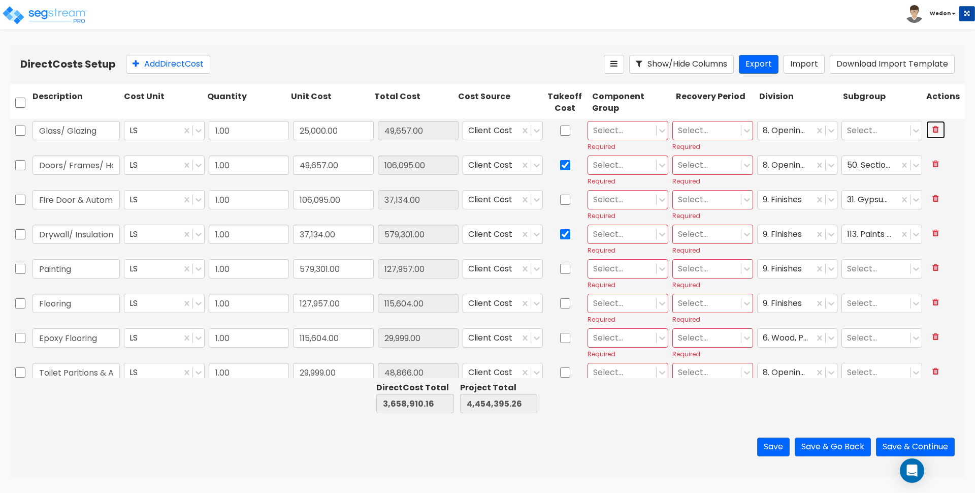
click at [932, 128] on icon at bounding box center [935, 129] width 7 height 8
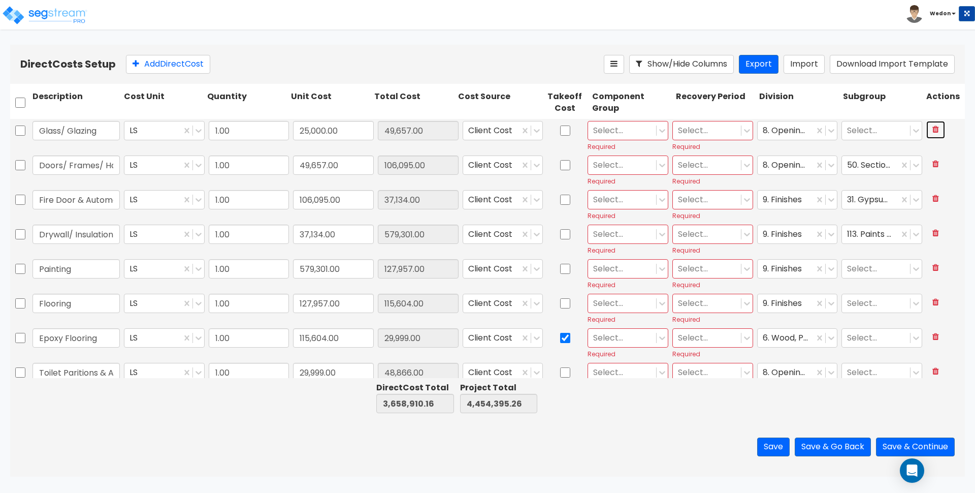
click at [927, 129] on button at bounding box center [935, 130] width 19 height 18
click at [926, 132] on div at bounding box center [944, 136] width 41 height 34
click at [926, 126] on div at bounding box center [944, 136] width 41 height 34
click at [927, 134] on button at bounding box center [935, 130] width 19 height 18
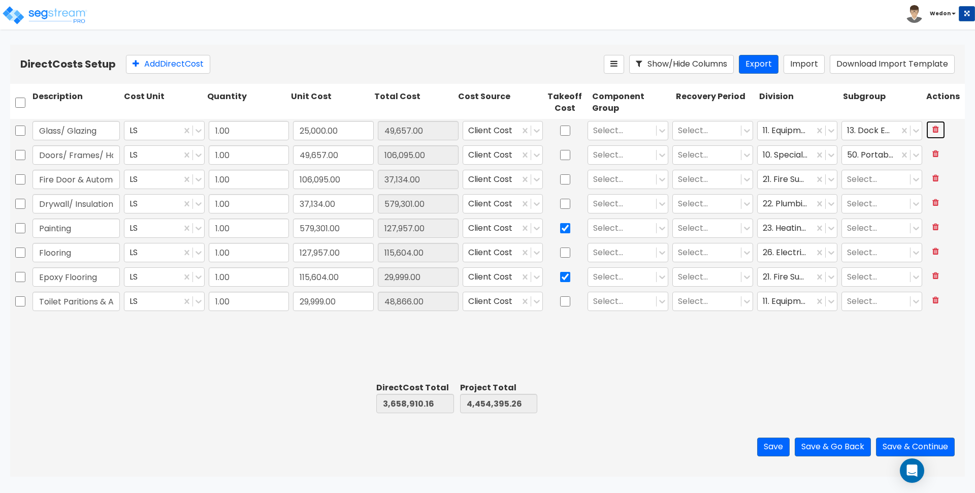
type input "2,600,901.16"
type input "3,396,386.26"
type input "Prefab Guardrai"
type input "9,053.00"
type input "4,000.00"
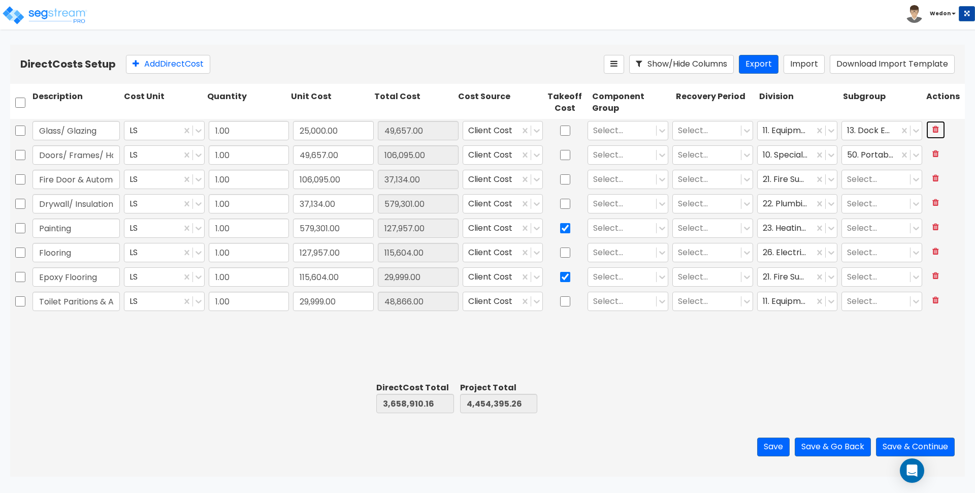
checkbox input "false"
type input "Dock Levelers/ Dock Shelters/ Dock Locks"
type input "4,000.00"
type input "230,087.00"
checkbox input "false"
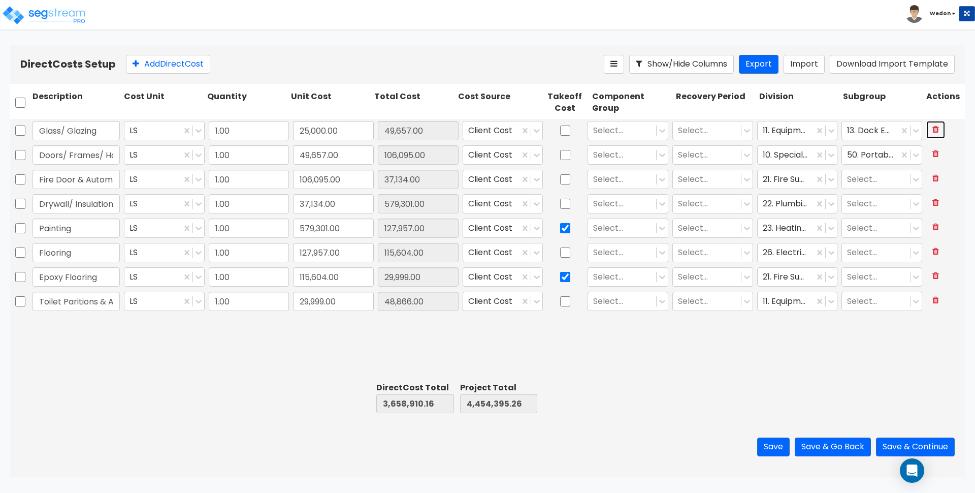
type input "Fire Extinguishers"
type input "230,087.00"
type input "5,000.00"
checkbox input "false"
type input "Fire Protection"
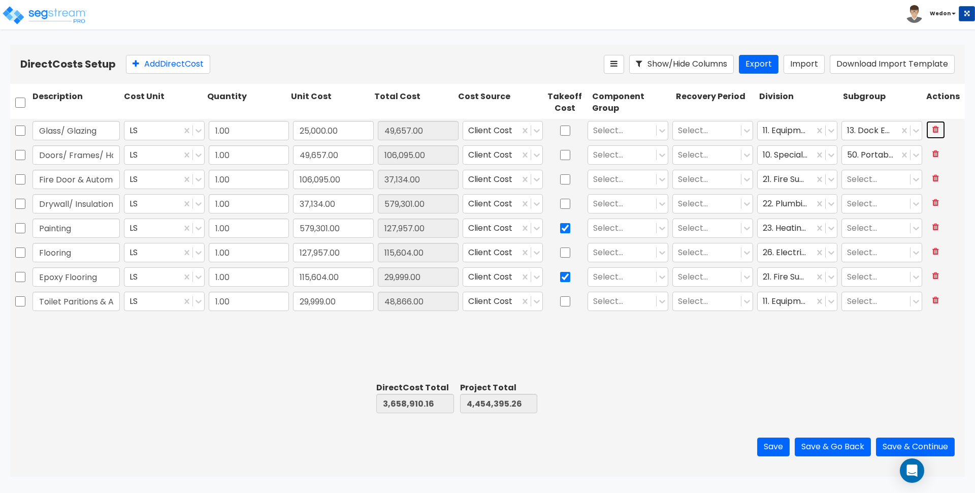
type input "5,000.00"
type input "118,900.00"
checkbox input "false"
type input "Plumbing"
type input "118,900.00"
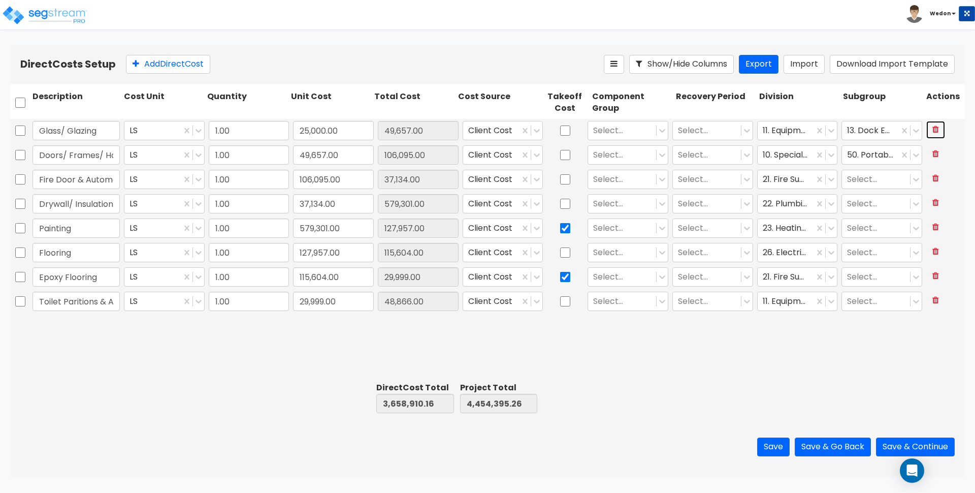
type input "412,091.00"
checkbox input "true"
type input "HVAC"
type input "412,091.00"
type input "320,650.00"
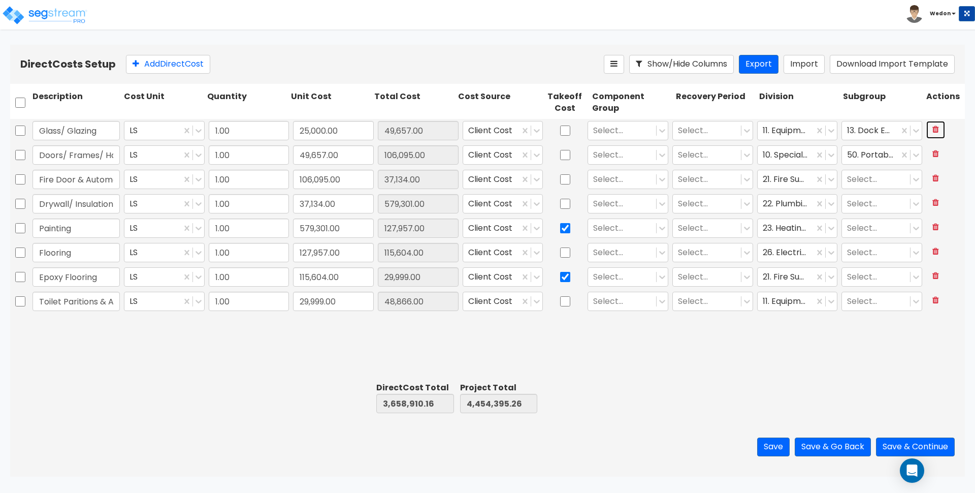
checkbox input "false"
type input "Electrical"
type input "320,650.00"
type input "1,359,459.00"
checkbox input "true"
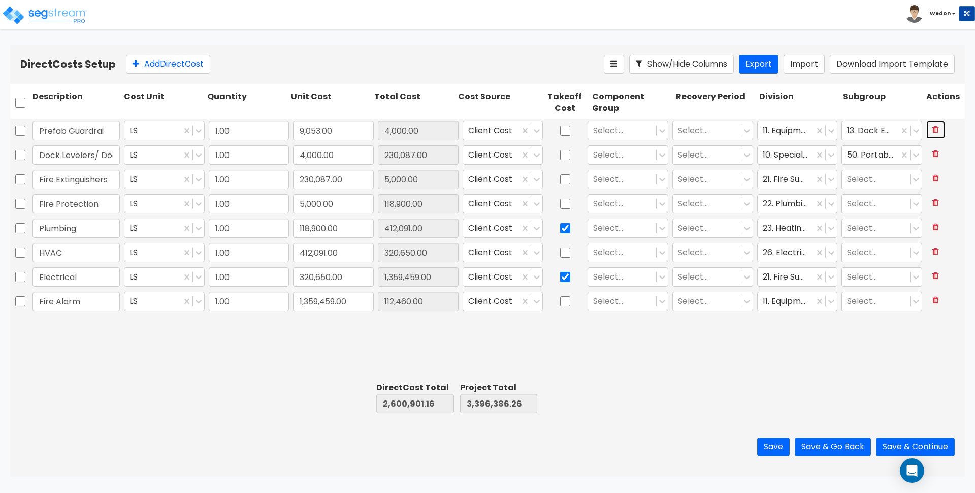
click at [927, 131] on button at bounding box center [935, 130] width 19 height 18
type input "2,370,814.16"
type input "3,166,299.26"
type input "Fire Extinguishers"
type input "230,087.00"
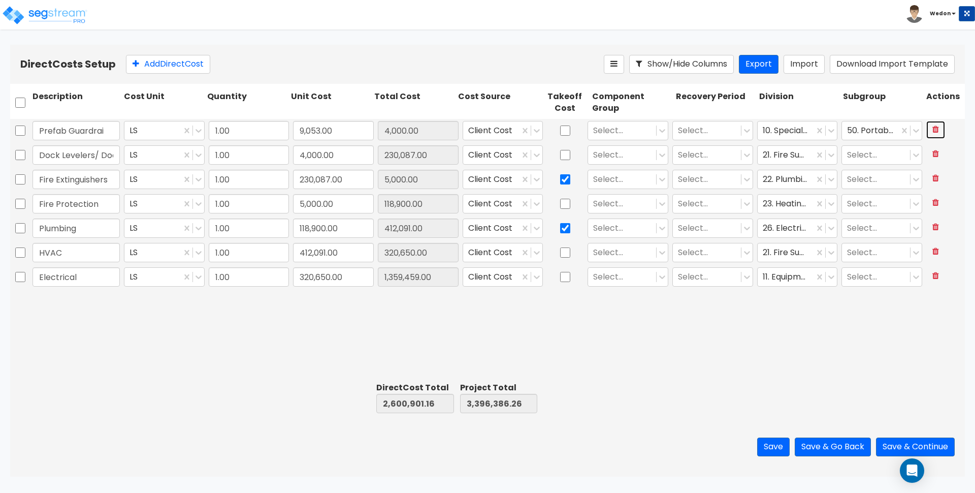
type input "5,000.00"
type input "Fire Protection"
type input "5,000.00"
type input "118,900.00"
type input "Plumbing"
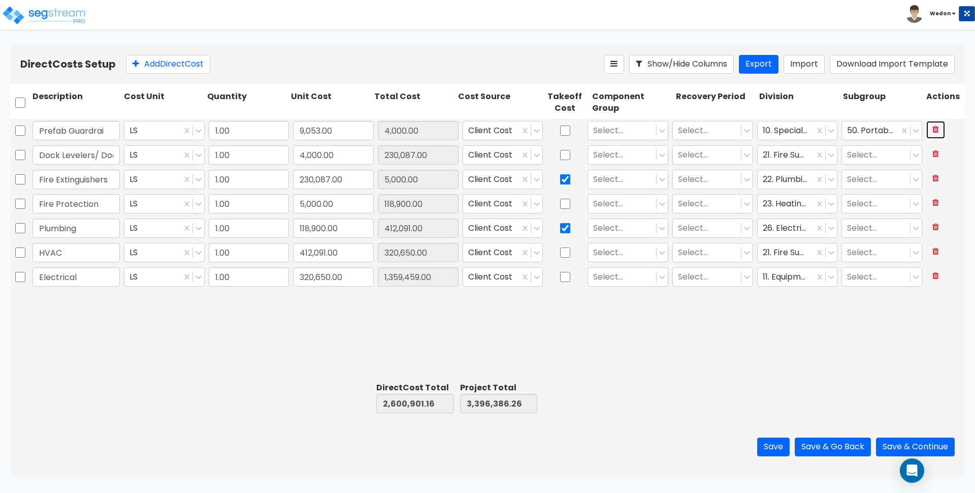
type input "118,900.00"
type input "412,091.00"
checkbox input "true"
type input "HVAC"
type input "412,091.00"
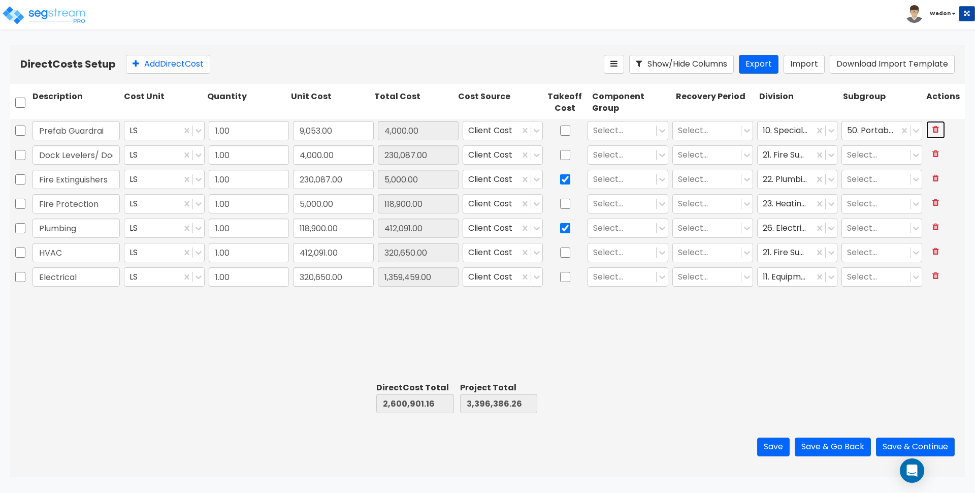
type input "320,650.00"
checkbox input "false"
type input "Electrical"
type input "320,650.00"
type input "1,359,459.00"
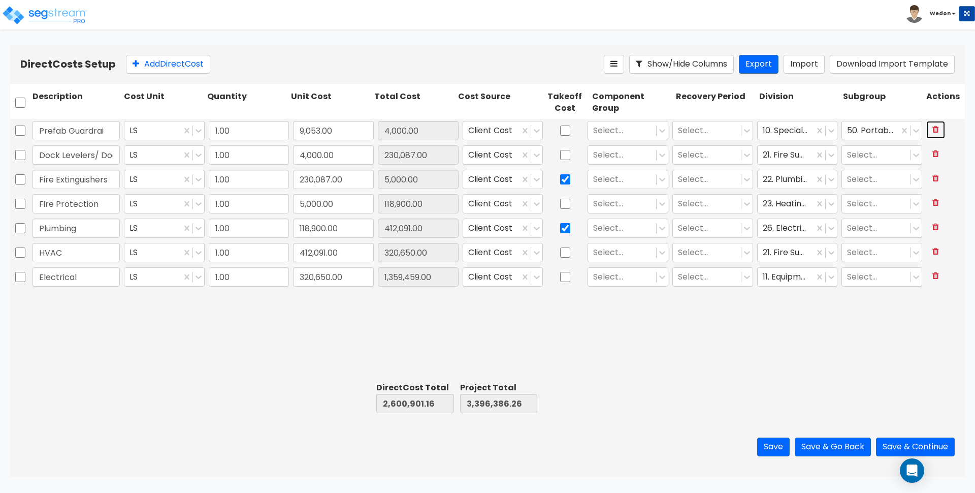
checkbox input "true"
click at [936, 127] on icon at bounding box center [935, 129] width 7 height 8
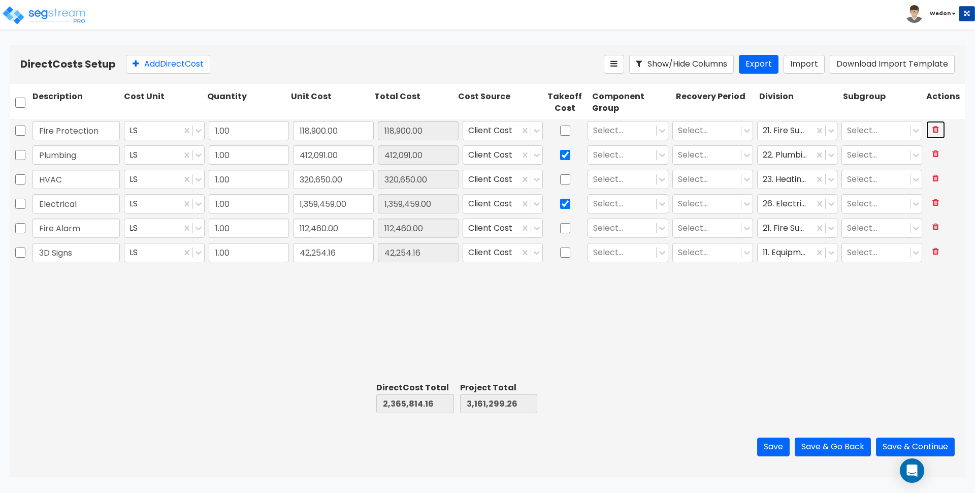
click at [933, 131] on icon at bounding box center [935, 129] width 7 height 8
click at [933, 129] on icon at bounding box center [935, 129] width 7 height 8
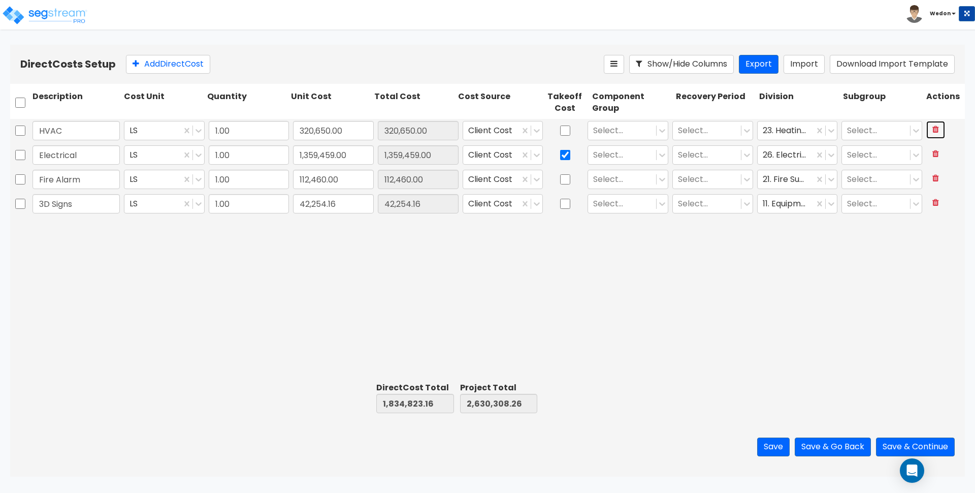
click at [934, 129] on icon at bounding box center [935, 129] width 7 height 8
click at [935, 131] on icon at bounding box center [935, 129] width 7 height 8
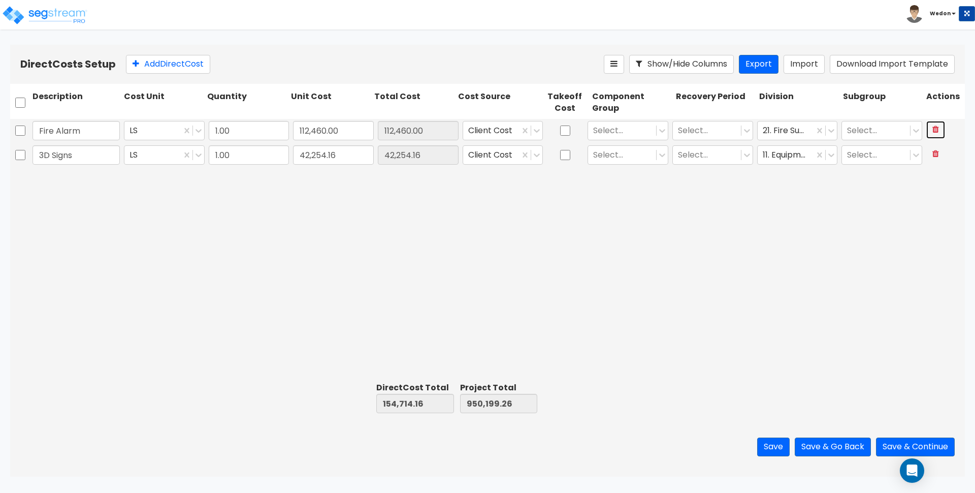
click at [936, 130] on icon at bounding box center [935, 129] width 7 height 8
click at [937, 130] on icon at bounding box center [935, 129] width 7 height 8
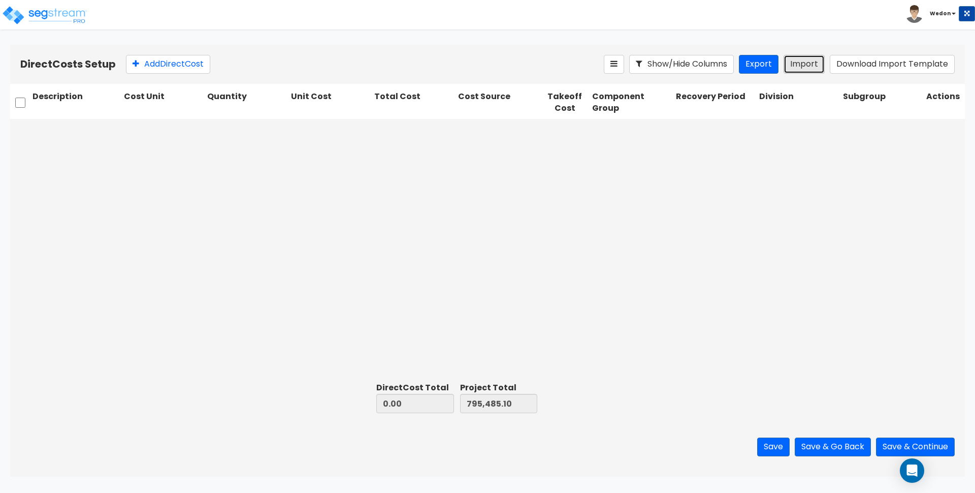
click at [813, 63] on button "Import" at bounding box center [804, 64] width 41 height 19
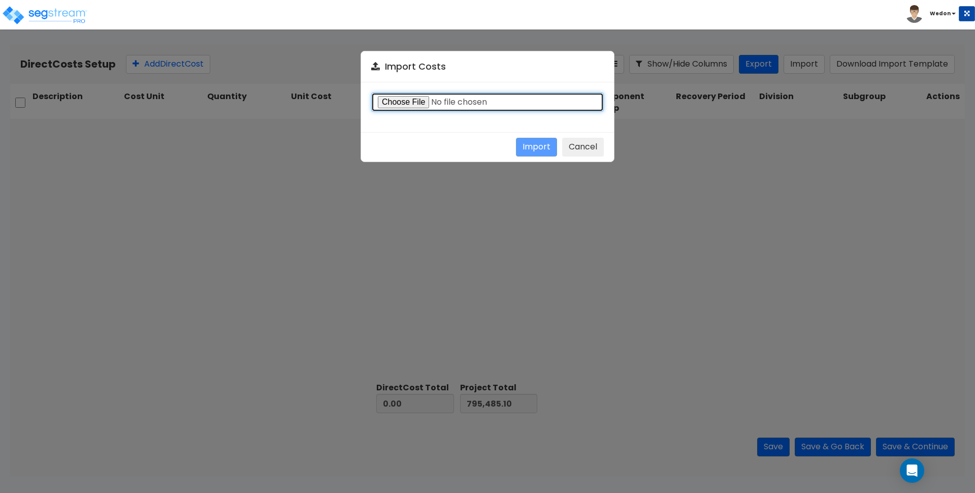
click at [408, 100] on input "file" at bounding box center [487, 101] width 233 height 19
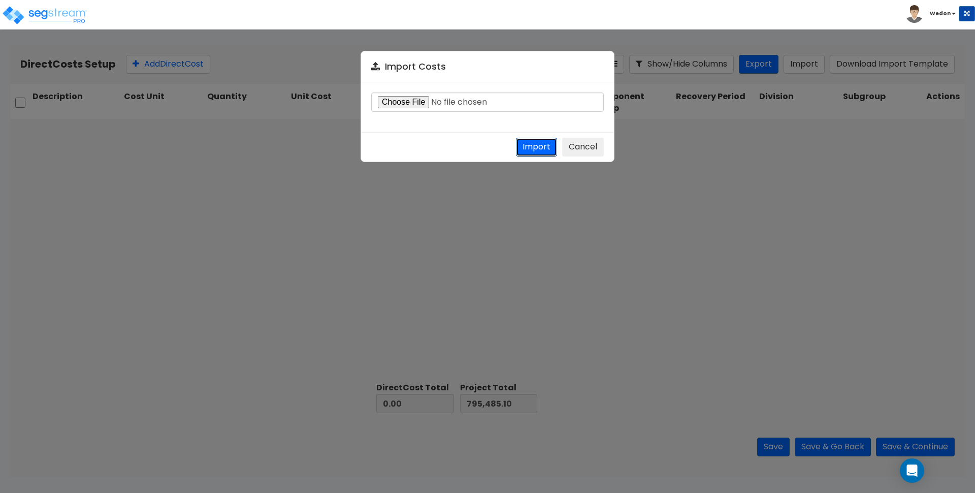
click at [531, 140] on button "Import" at bounding box center [536, 147] width 41 height 19
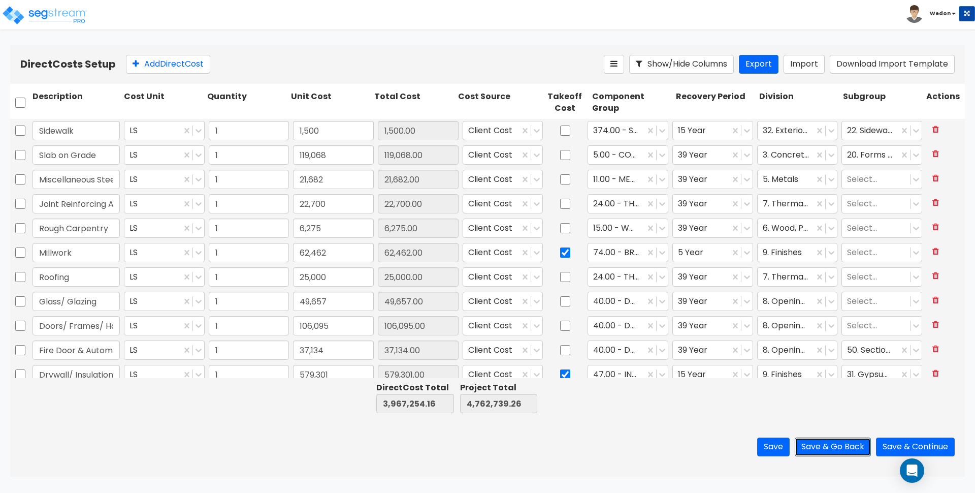
click at [843, 445] on button "Save & Go Back" at bounding box center [833, 446] width 76 height 19
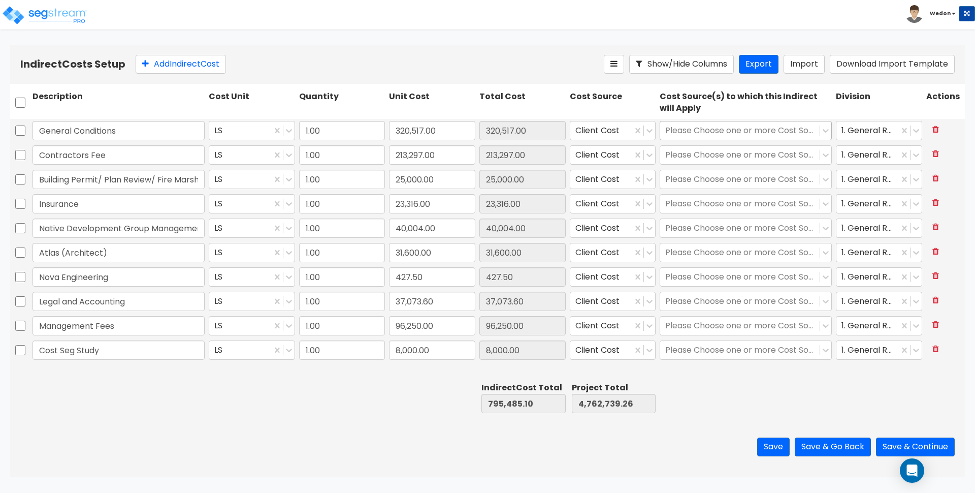
click at [763, 130] on div at bounding box center [739, 130] width 149 height 14
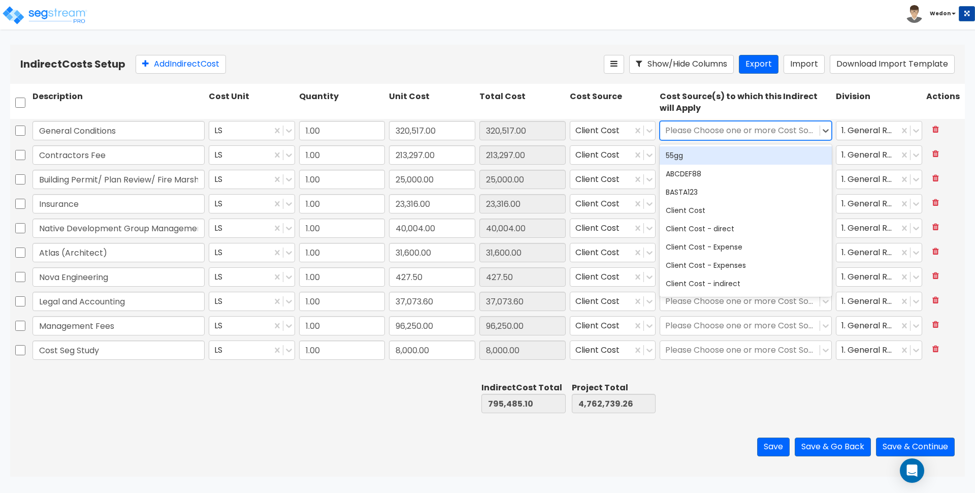
click at [763, 129] on div at bounding box center [739, 130] width 149 height 14
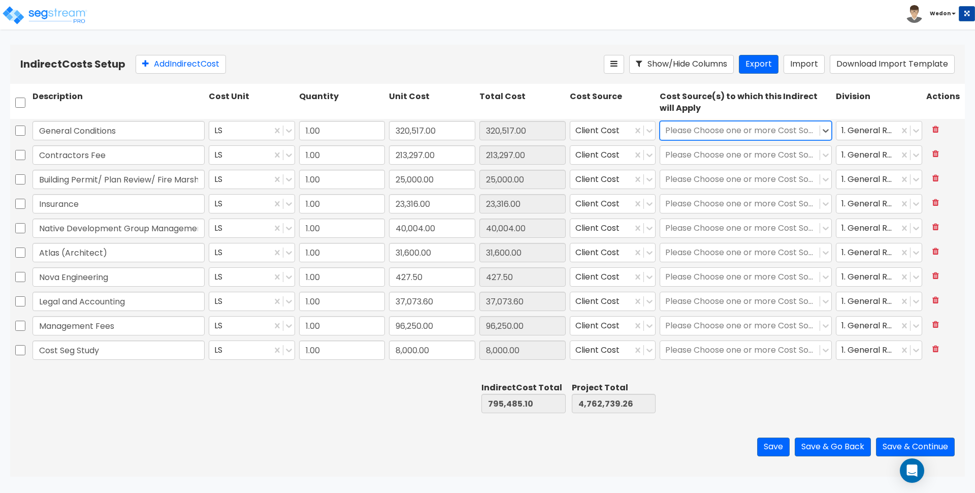
click at [763, 129] on div at bounding box center [739, 130] width 149 height 14
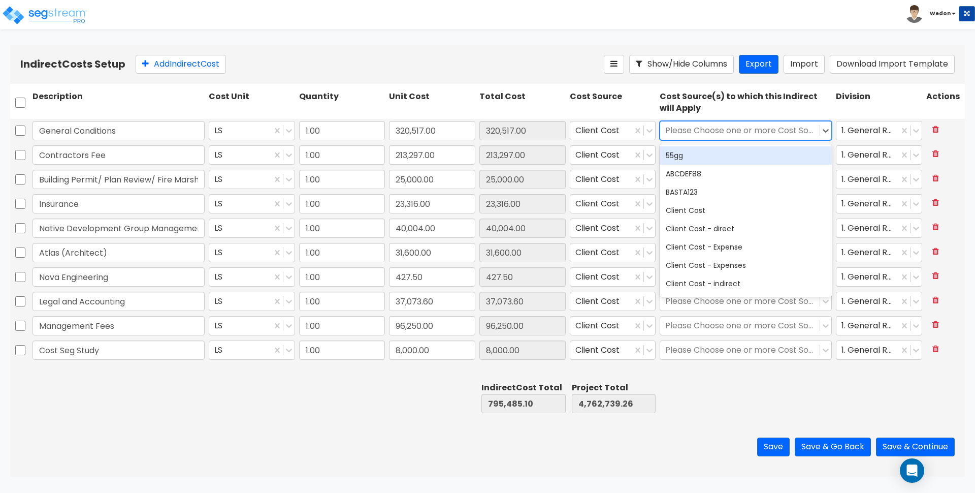
click at [763, 129] on div at bounding box center [739, 130] width 149 height 14
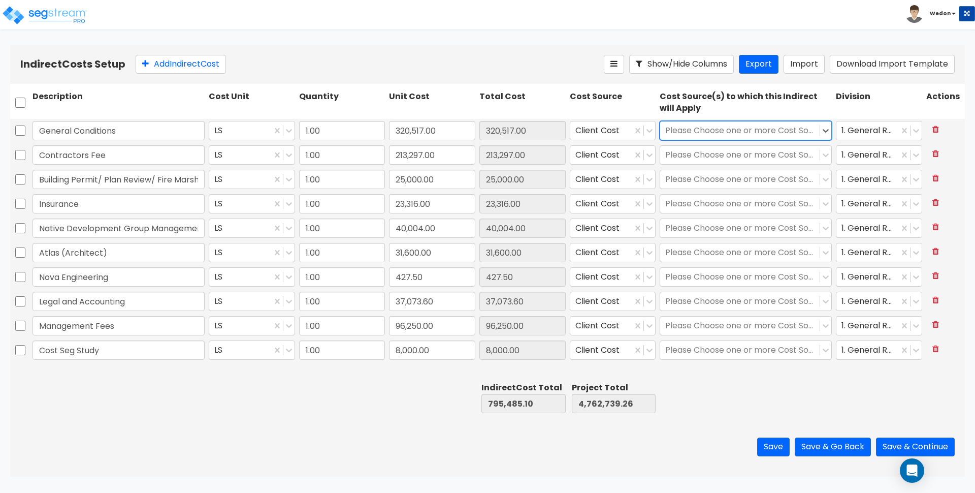
click at [778, 129] on div at bounding box center [739, 130] width 149 height 14
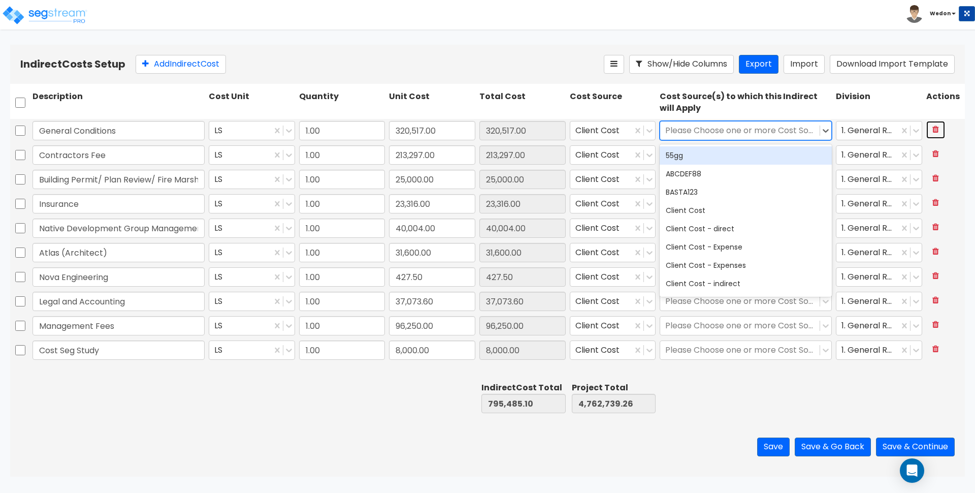
click at [935, 132] on icon at bounding box center [935, 129] width 7 height 8
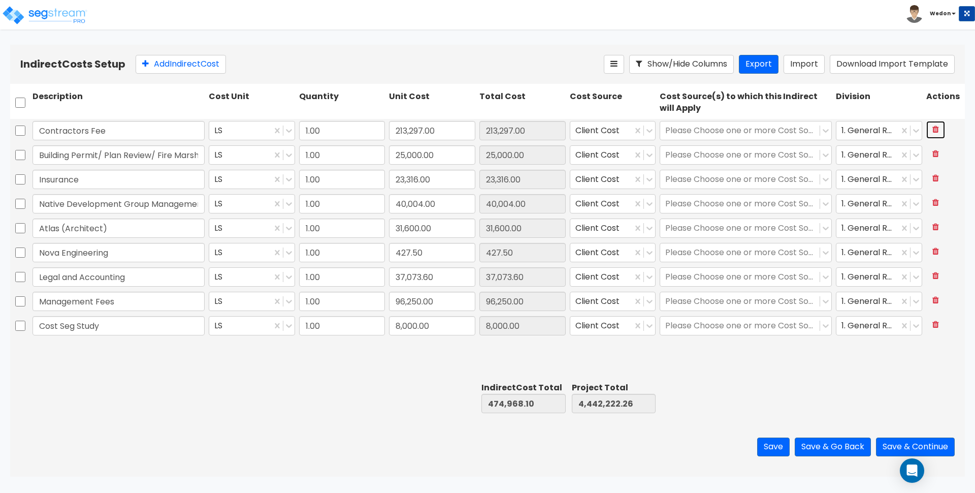
click at [936, 129] on icon at bounding box center [935, 129] width 7 height 8
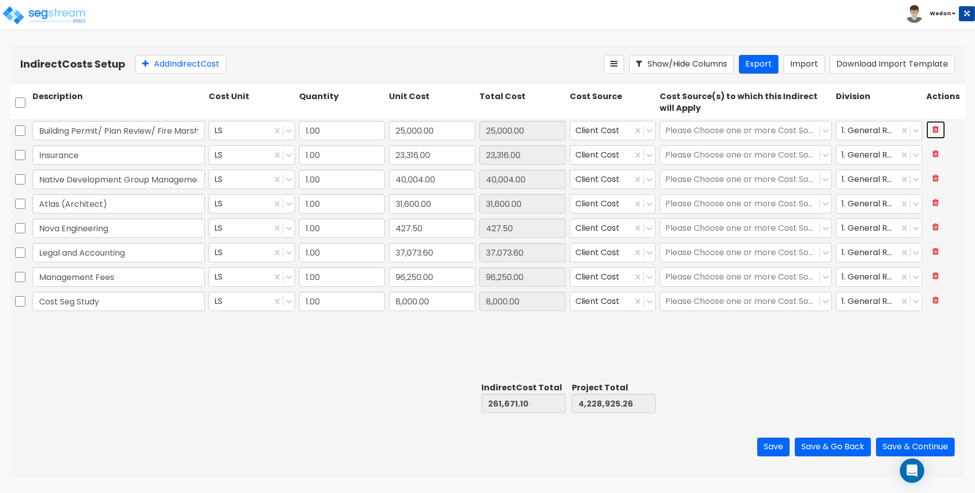
click at [936, 129] on icon at bounding box center [935, 129] width 7 height 8
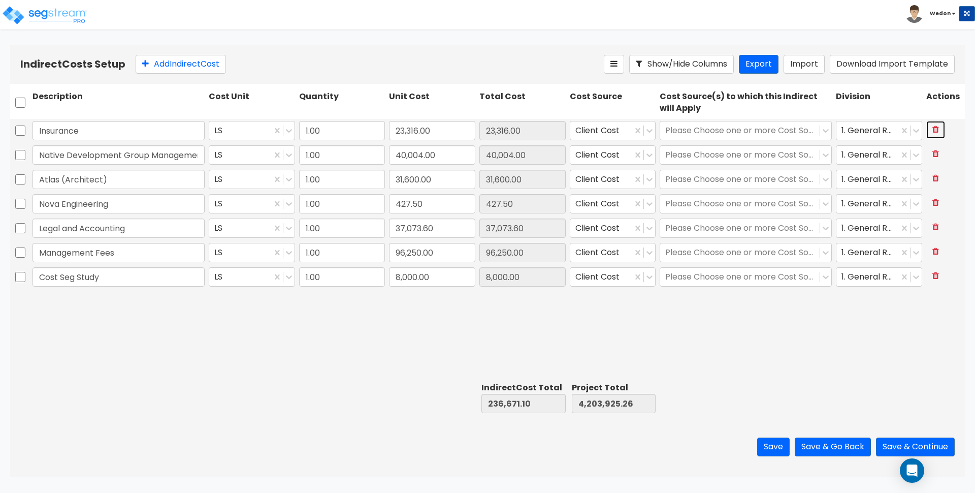
click at [936, 129] on icon at bounding box center [935, 129] width 7 height 8
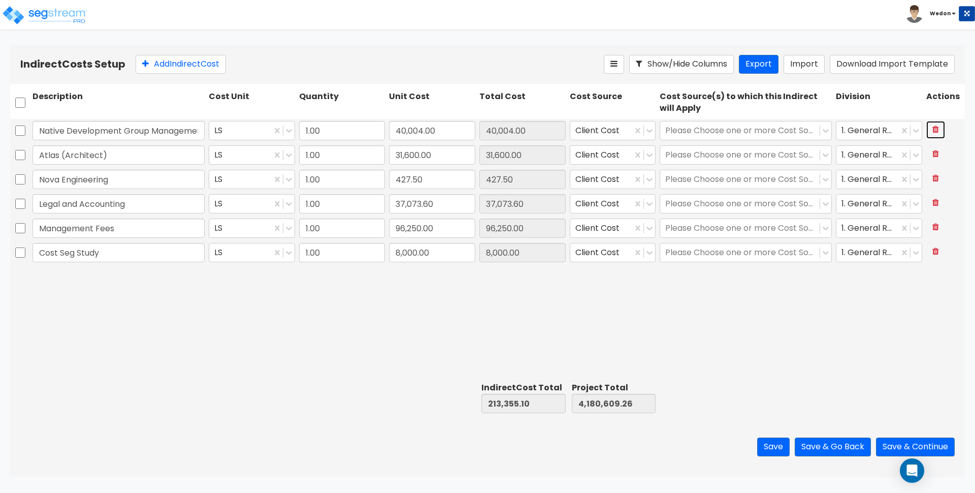
click at [936, 129] on icon at bounding box center [935, 129] width 7 height 8
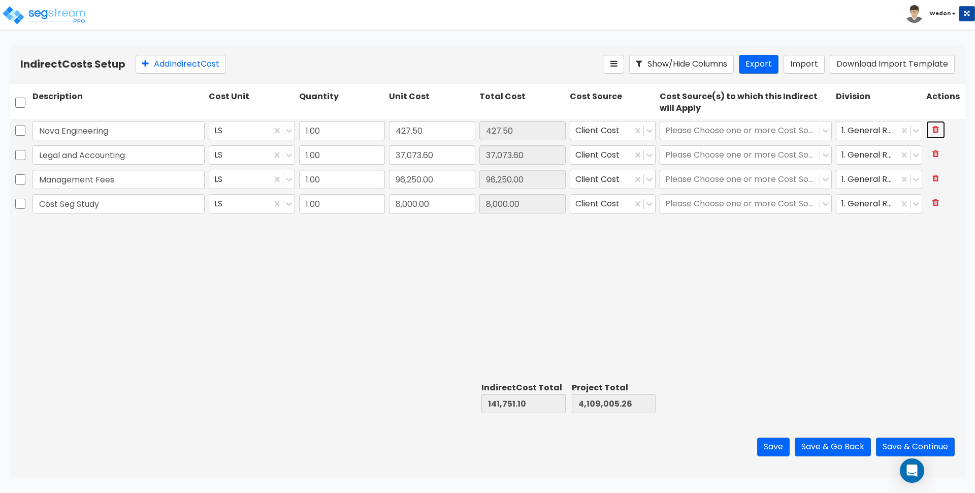
click at [936, 129] on icon at bounding box center [935, 129] width 7 height 8
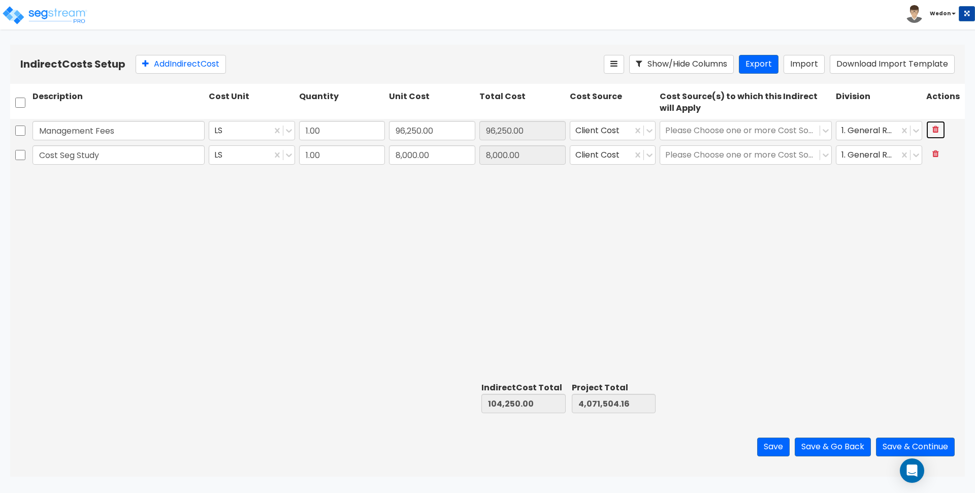
click at [936, 129] on icon at bounding box center [935, 129] width 7 height 8
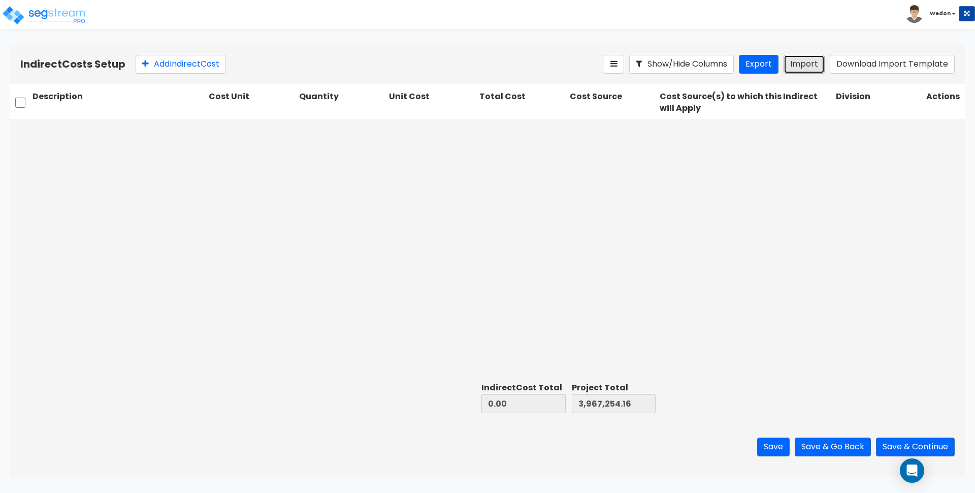
click at [803, 62] on button "Import" at bounding box center [804, 64] width 41 height 19
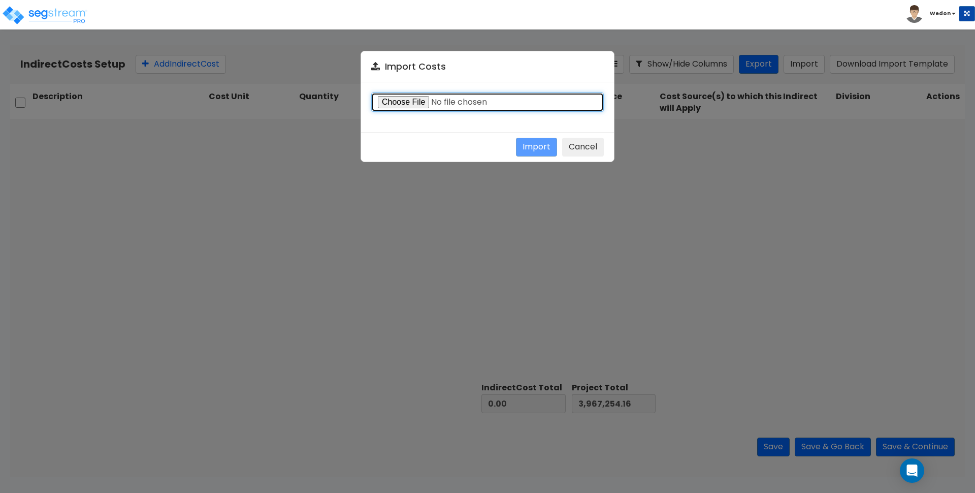
click at [405, 105] on input "file" at bounding box center [487, 101] width 233 height 19
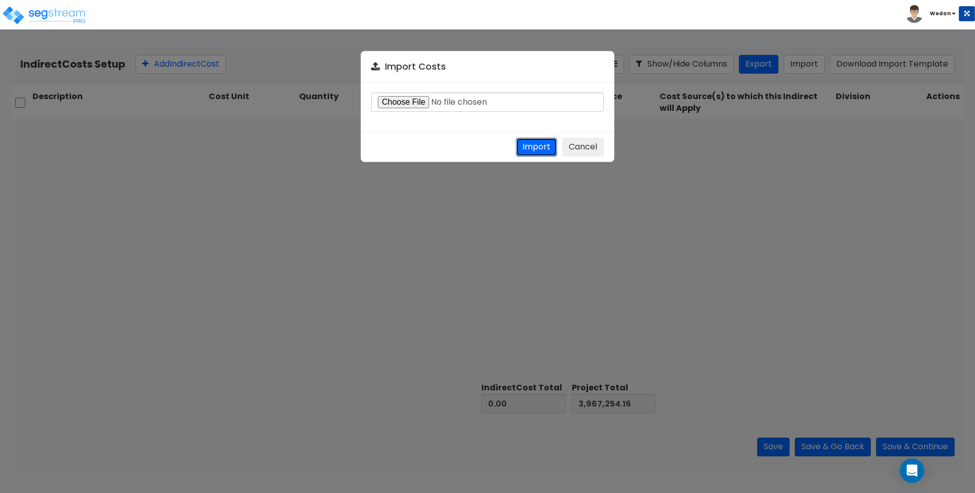
click at [542, 149] on button "Import" at bounding box center [536, 147] width 41 height 19
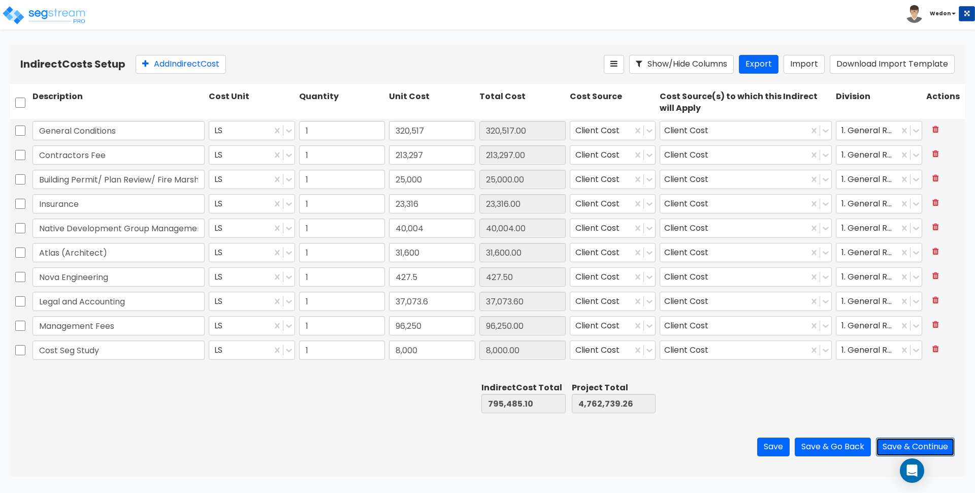
click at [928, 445] on button "Save & Continue" at bounding box center [915, 446] width 79 height 19
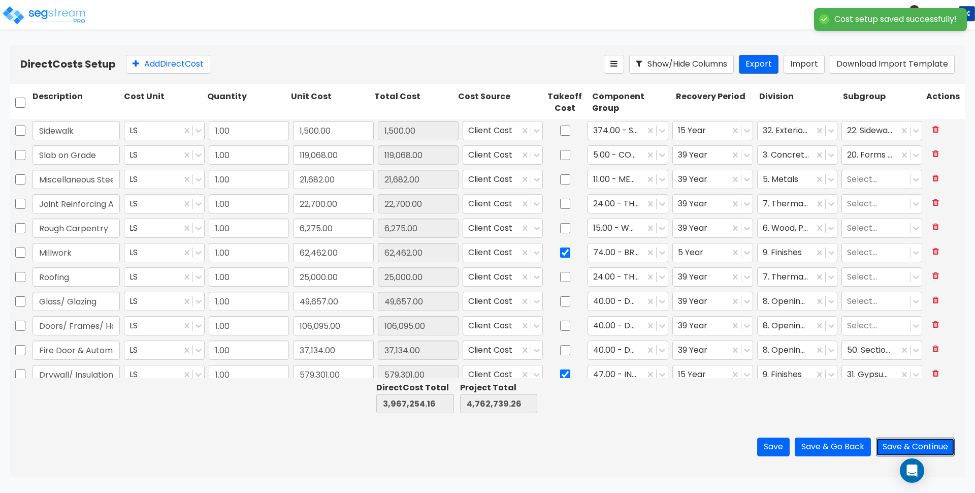
click at [909, 443] on button "Save & Continue" at bounding box center [915, 446] width 79 height 19
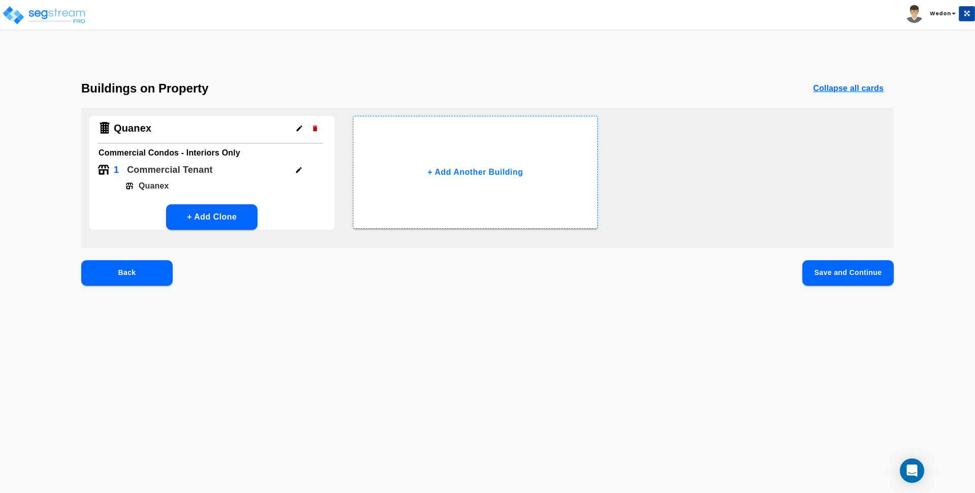
click at [849, 273] on button "Save and Continue" at bounding box center [847, 272] width 91 height 25
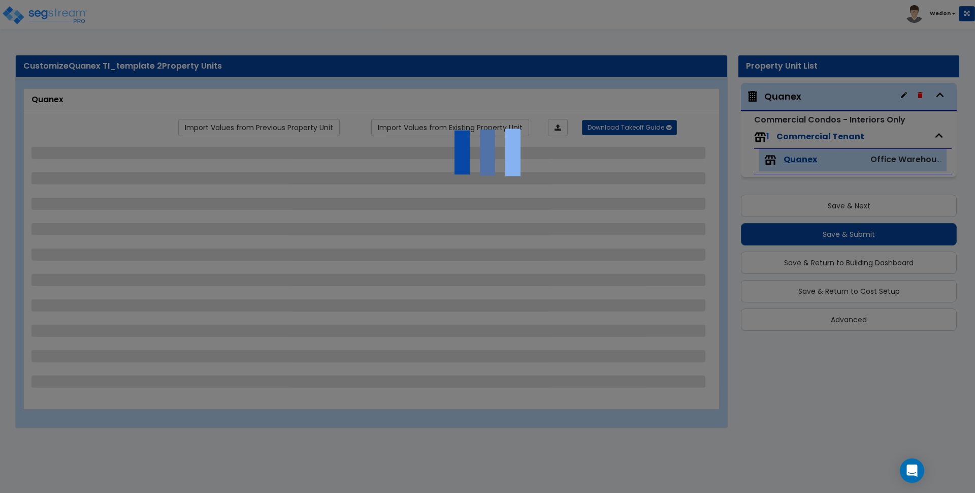
select select "2"
select select "1"
select select "2"
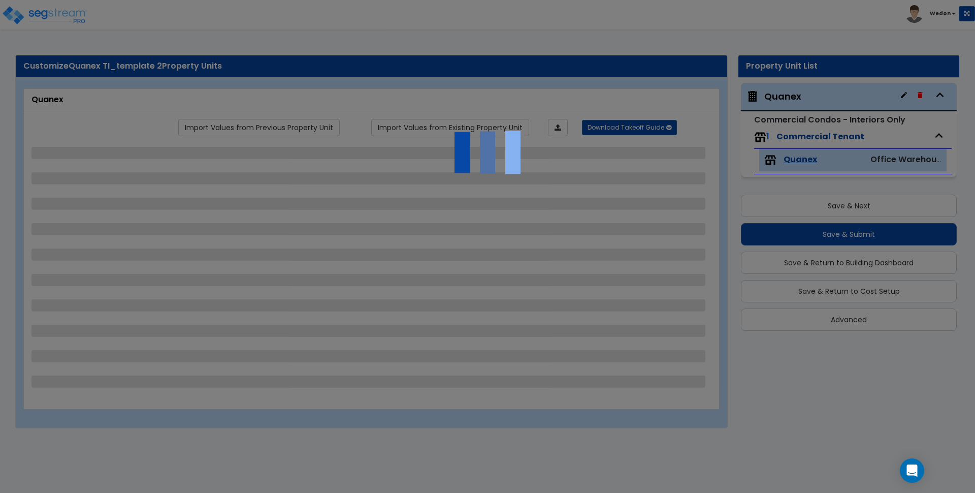
select select "1"
select select "5"
select select "1"
select select "3"
select select "1"
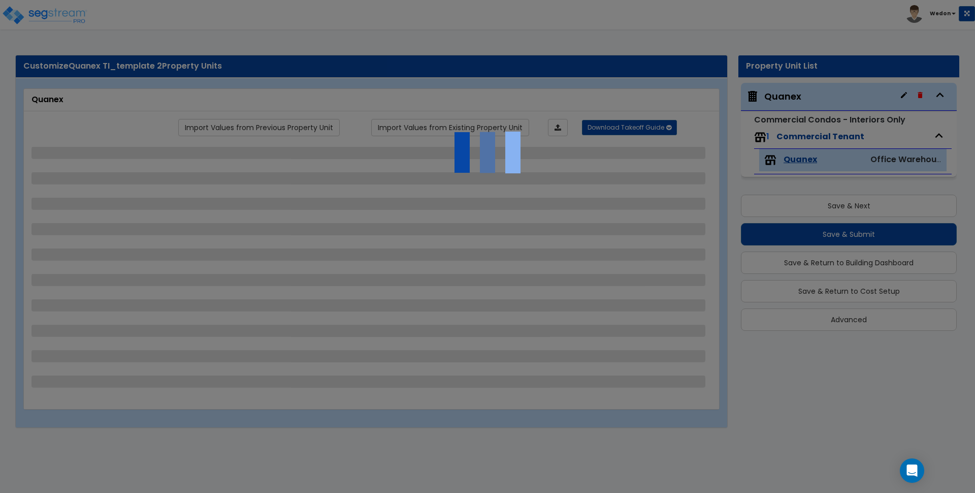
select select "1"
select select "4"
select select "1"
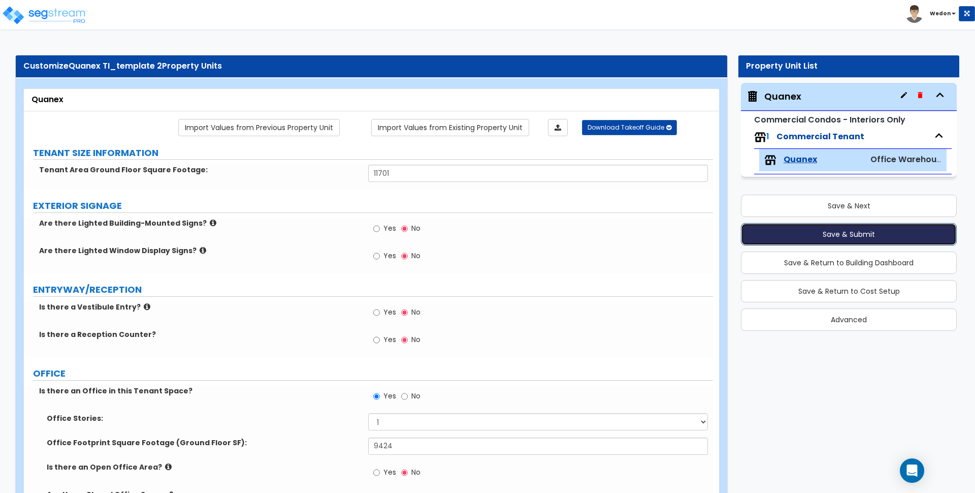
click at [868, 234] on button "Save & Submit" at bounding box center [849, 234] width 216 height 22
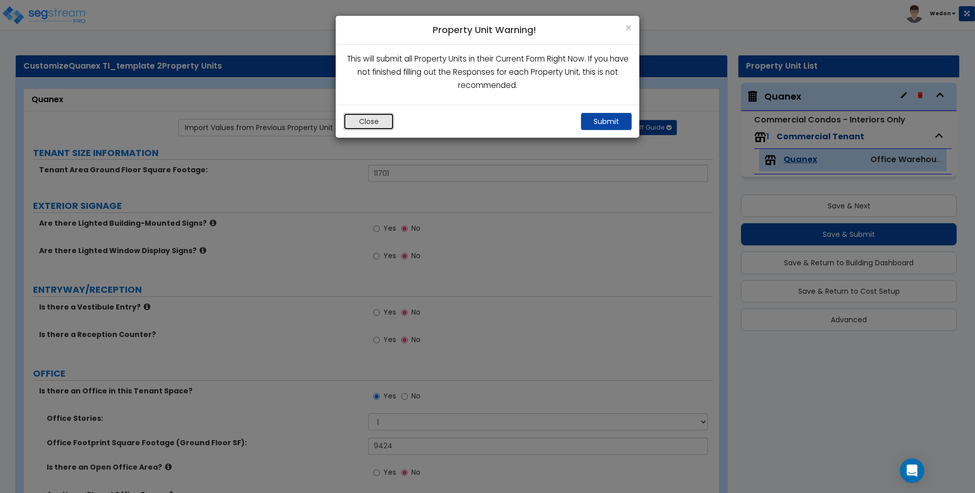
click at [372, 121] on button "Close" at bounding box center [368, 121] width 51 height 17
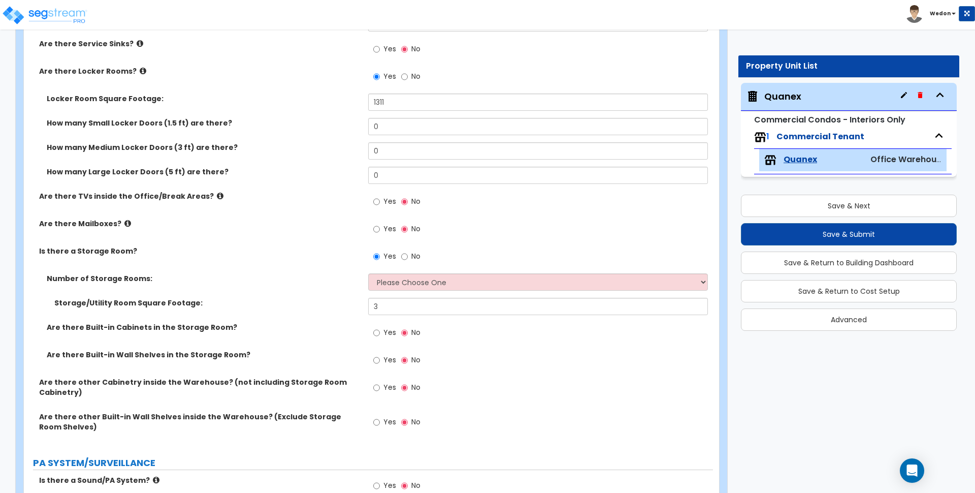
scroll to position [2158, 0]
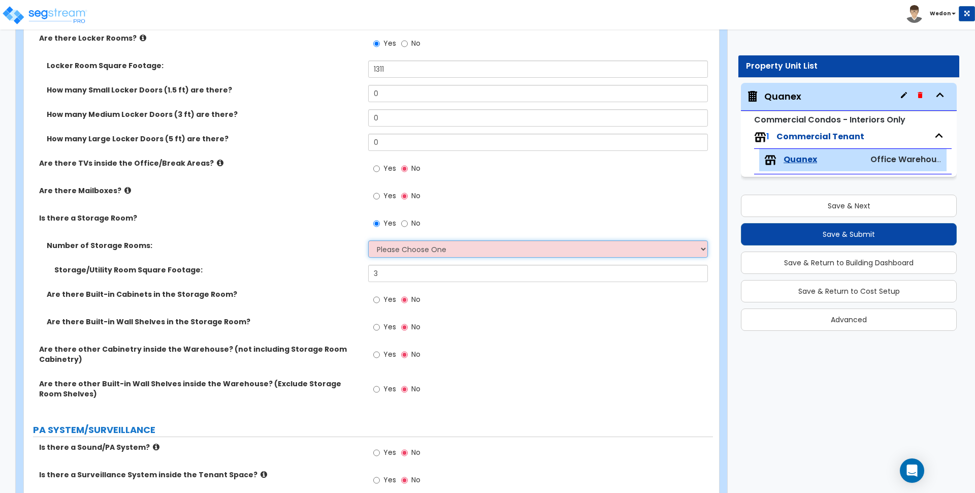
click at [482, 248] on select "Please Choose One 1 2 3" at bounding box center [537, 248] width 339 height 17
select select "3"
click at [368, 240] on select "Please Choose One 1 2 3" at bounding box center [537, 248] width 339 height 17
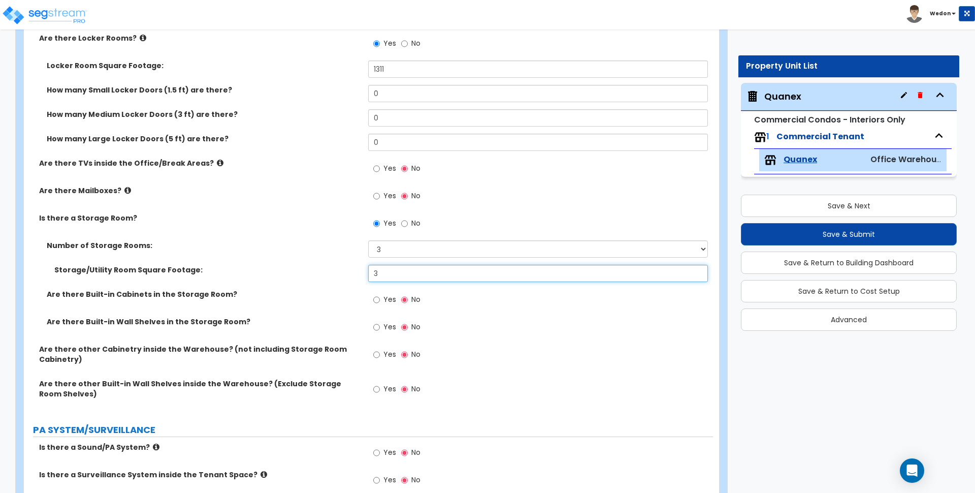
click at [399, 276] on input "3" at bounding box center [537, 273] width 339 height 17
type input "300"
click at [529, 305] on div "Yes No" at bounding box center [540, 302] width 344 height 27
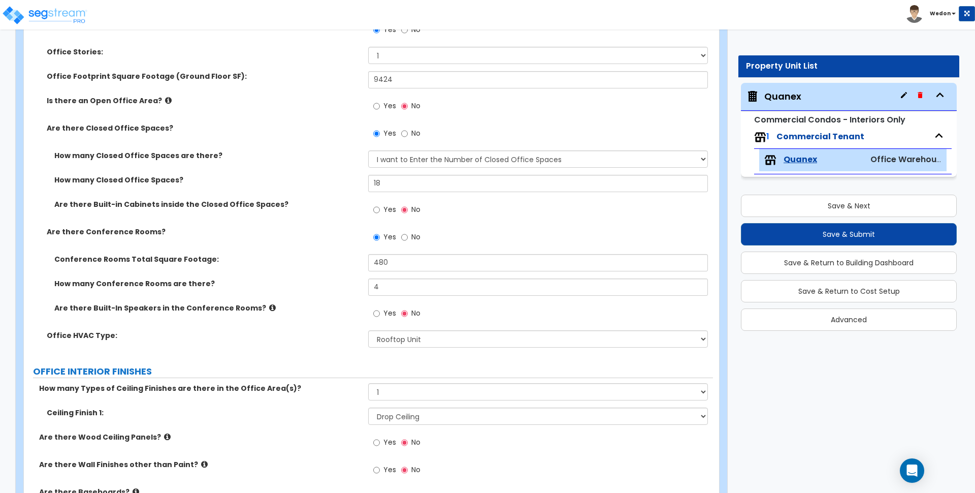
scroll to position [288, 0]
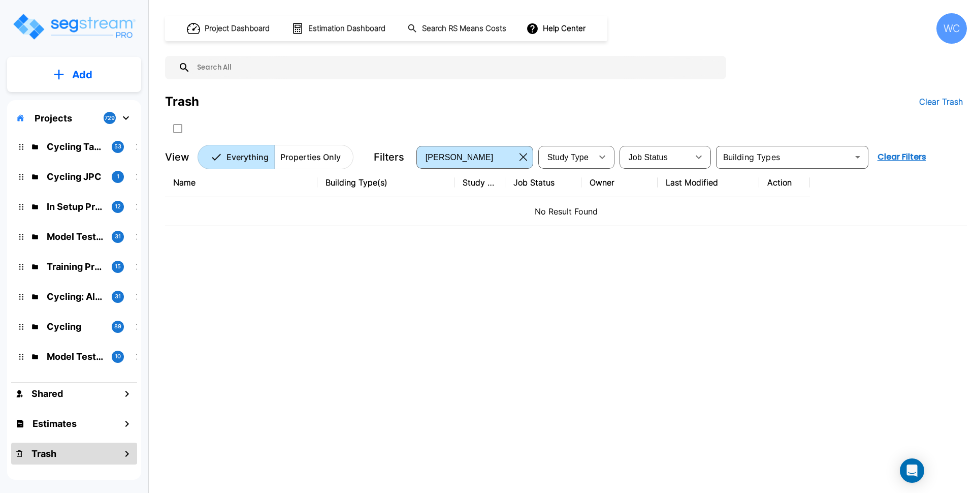
click at [958, 28] on div "WC" at bounding box center [951, 28] width 30 height 30
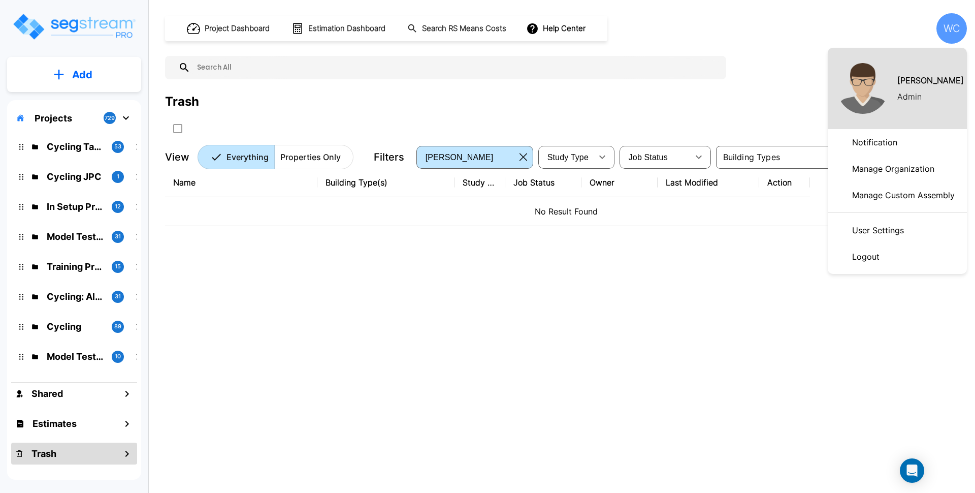
click at [761, 43] on div at bounding box center [487, 246] width 975 height 493
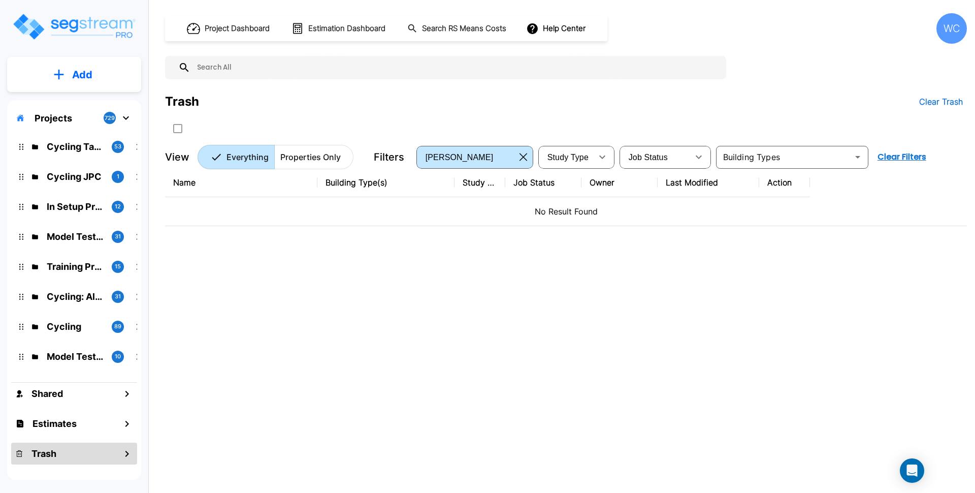
click at [64, 117] on p "Projects" at bounding box center [54, 118] width 38 height 14
